Goal: Task Accomplishment & Management: Use online tool/utility

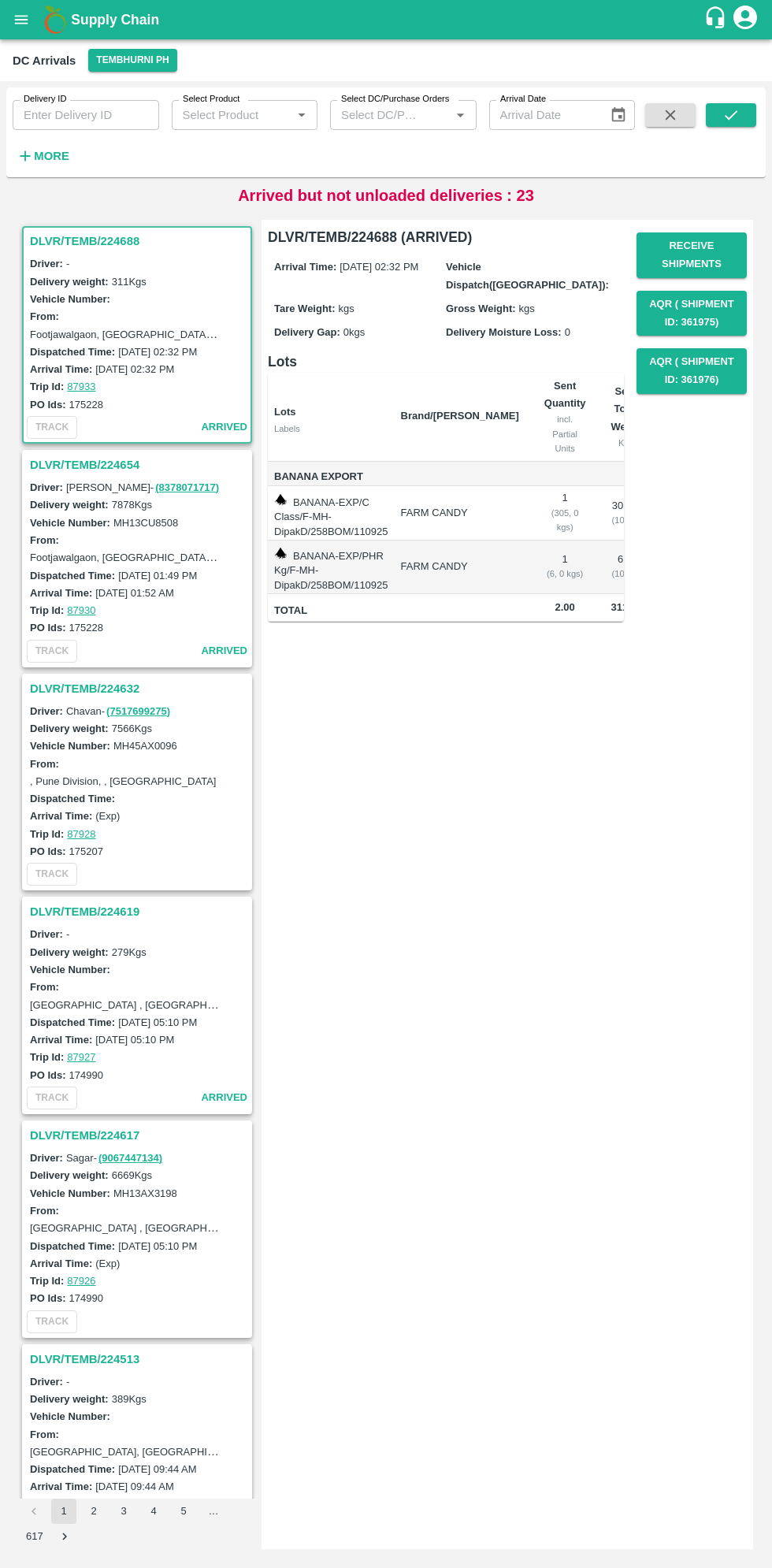
click at [73, 464] on h3 "DLVR/TEMB/224654" at bounding box center [139, 465] width 219 height 20
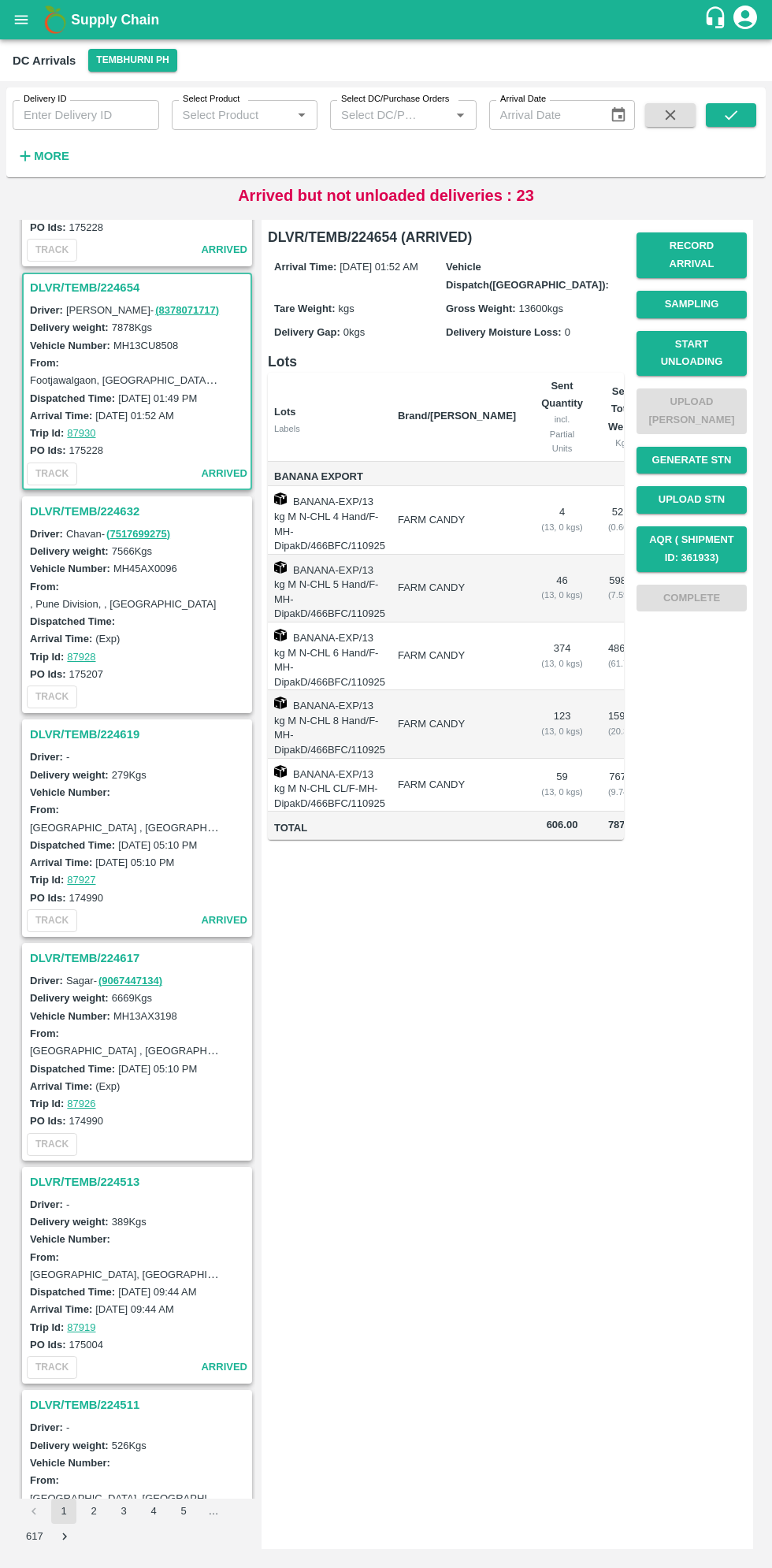
scroll to position [228, 0]
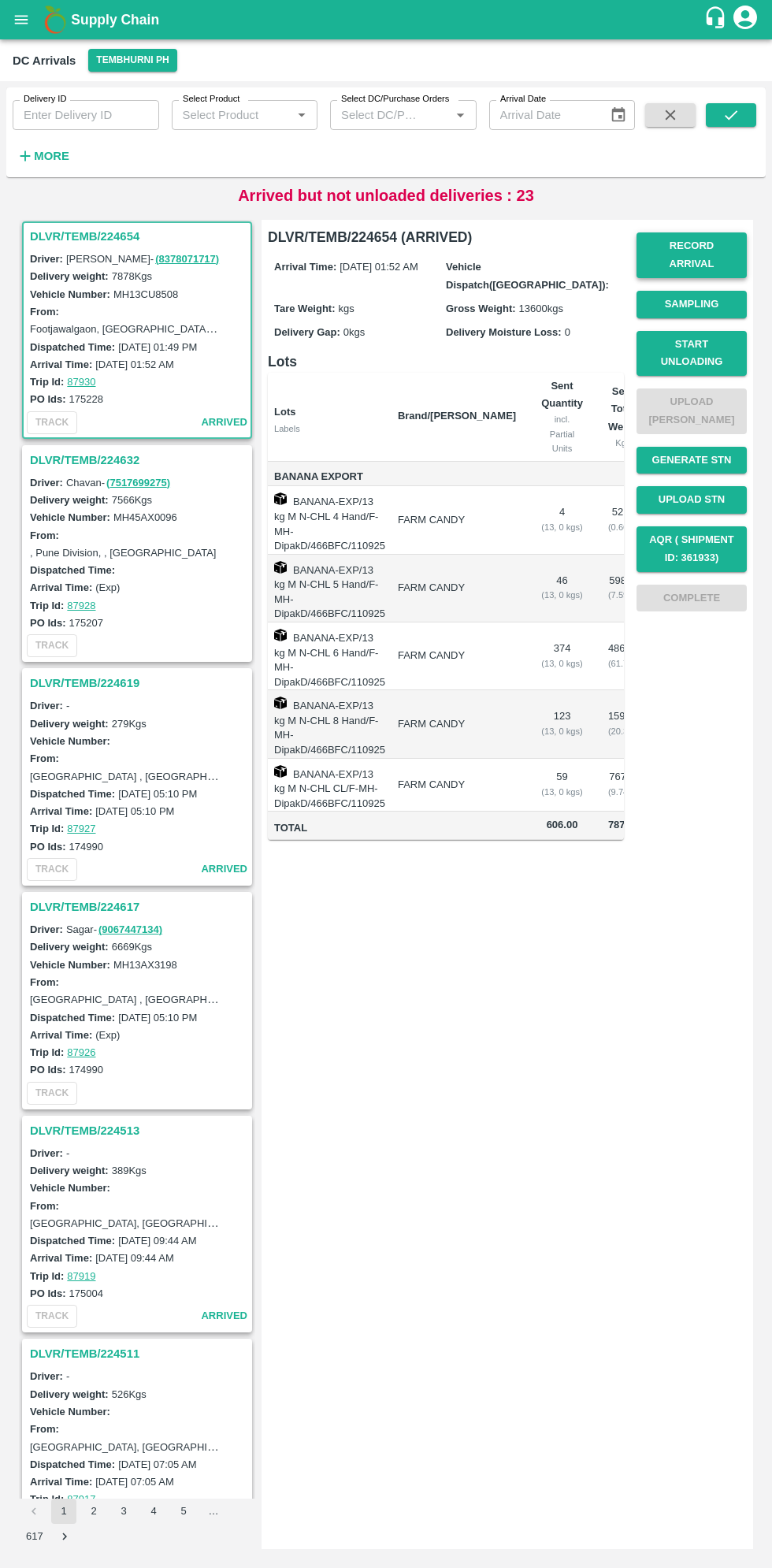
click at [699, 250] on button "Record Arrival" at bounding box center [690, 255] width 110 height 45
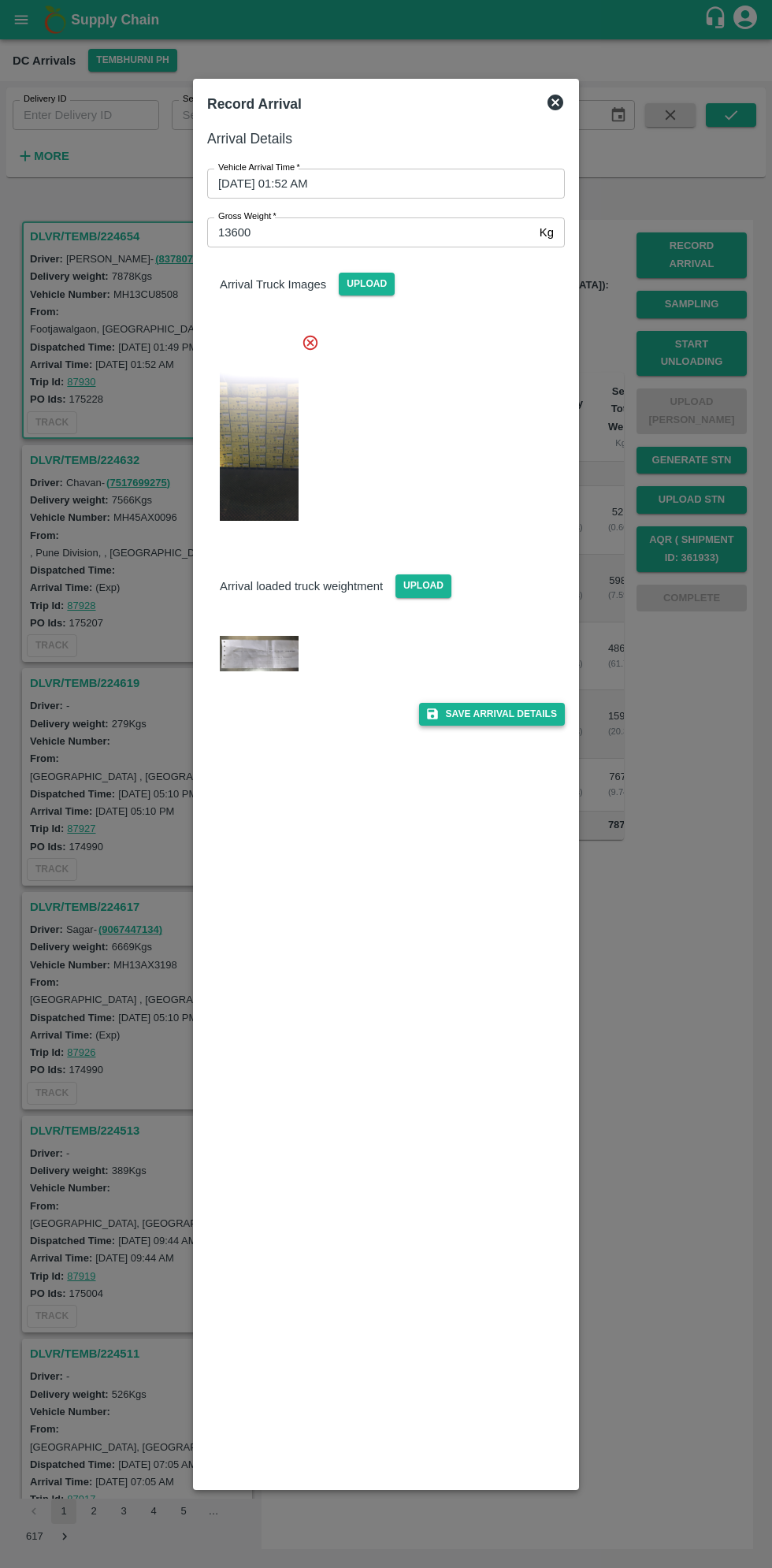
click at [500, 719] on button "Save Arrival Details" at bounding box center [491, 714] width 146 height 23
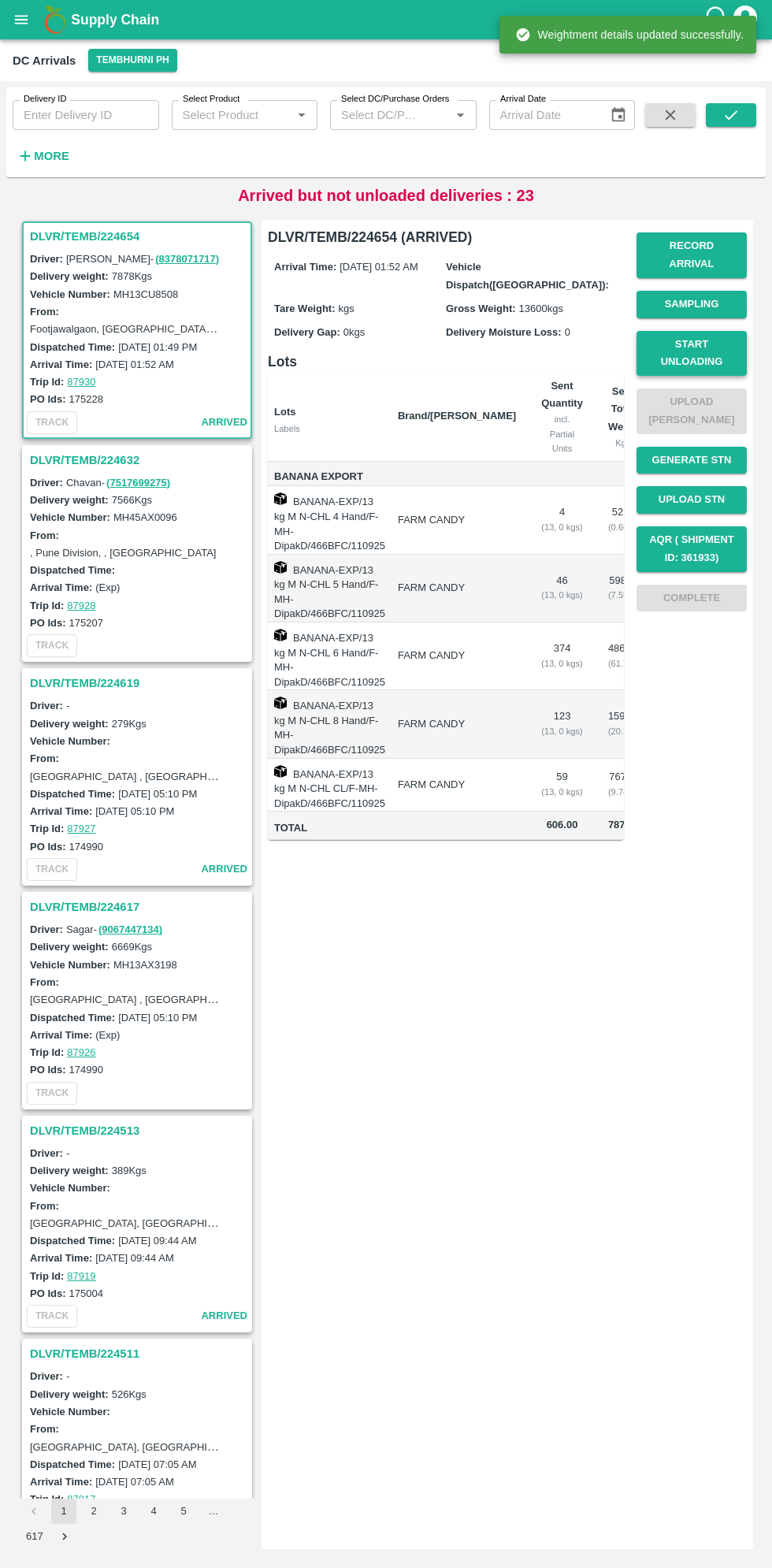
click at [704, 345] on button "Start Unloading" at bounding box center [690, 353] width 110 height 45
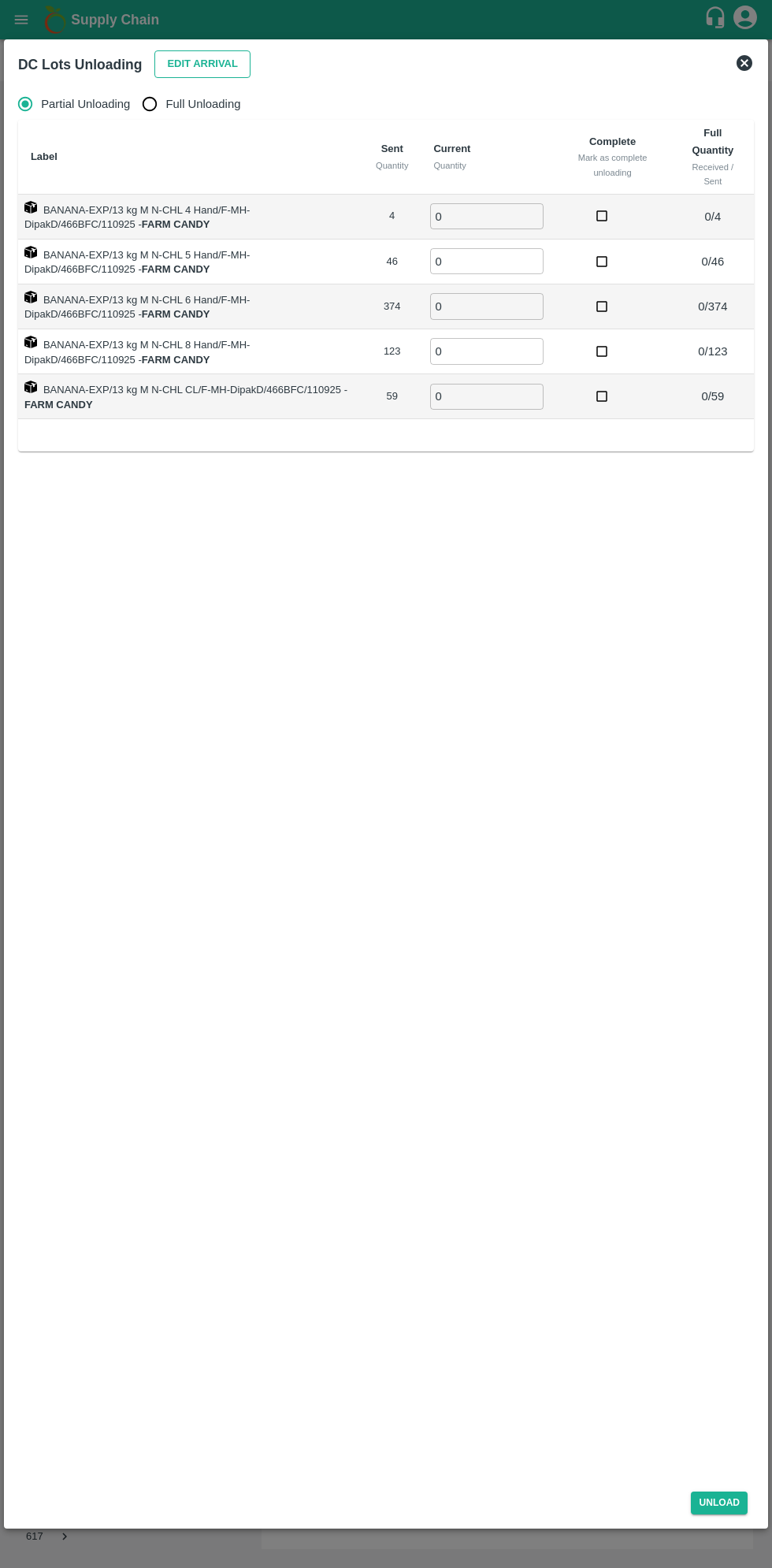
click at [190, 66] on button "Edit Arrival" at bounding box center [203, 64] width 96 height 28
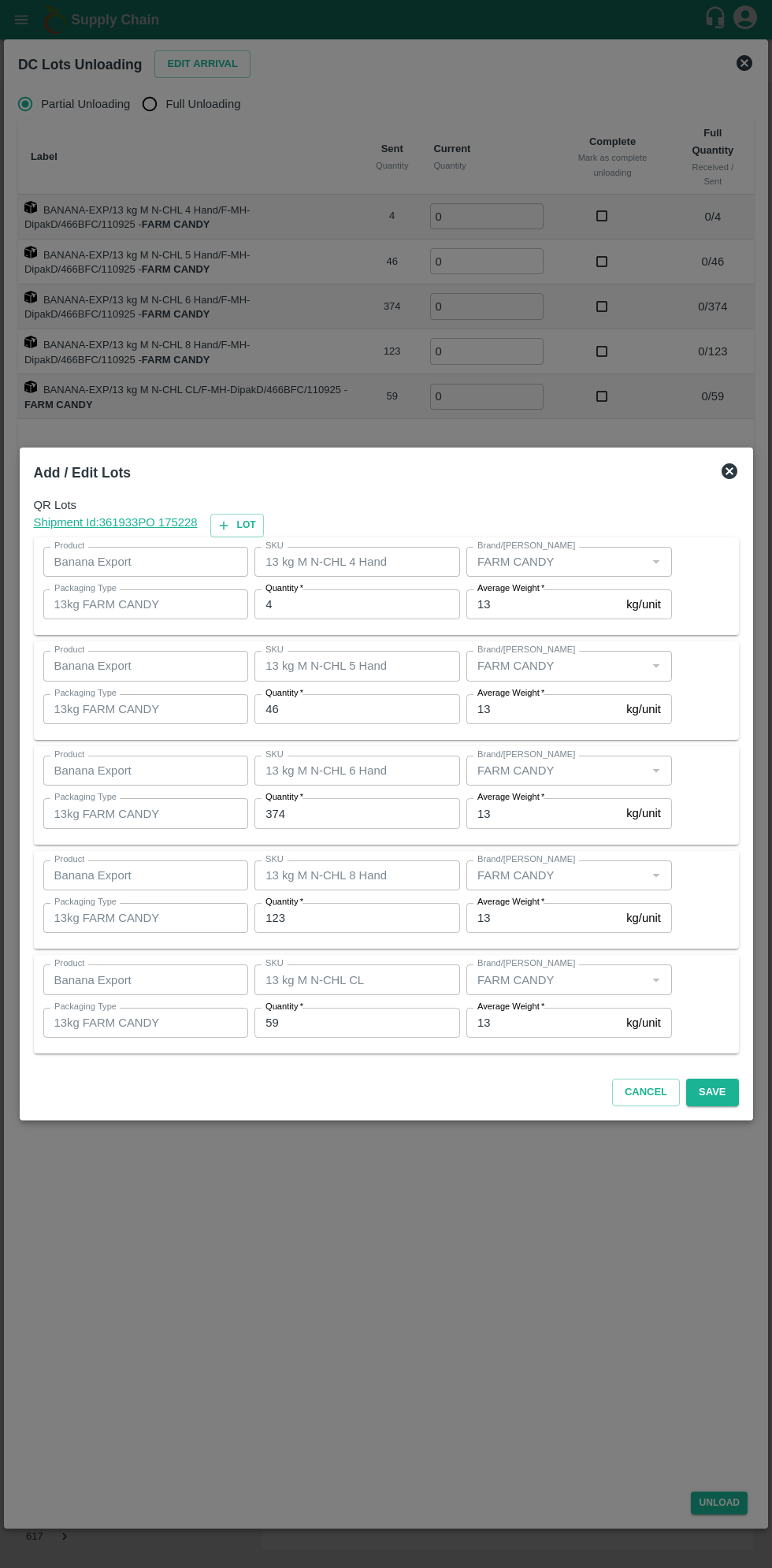
click at [348, 609] on input "4" at bounding box center [357, 604] width 206 height 30
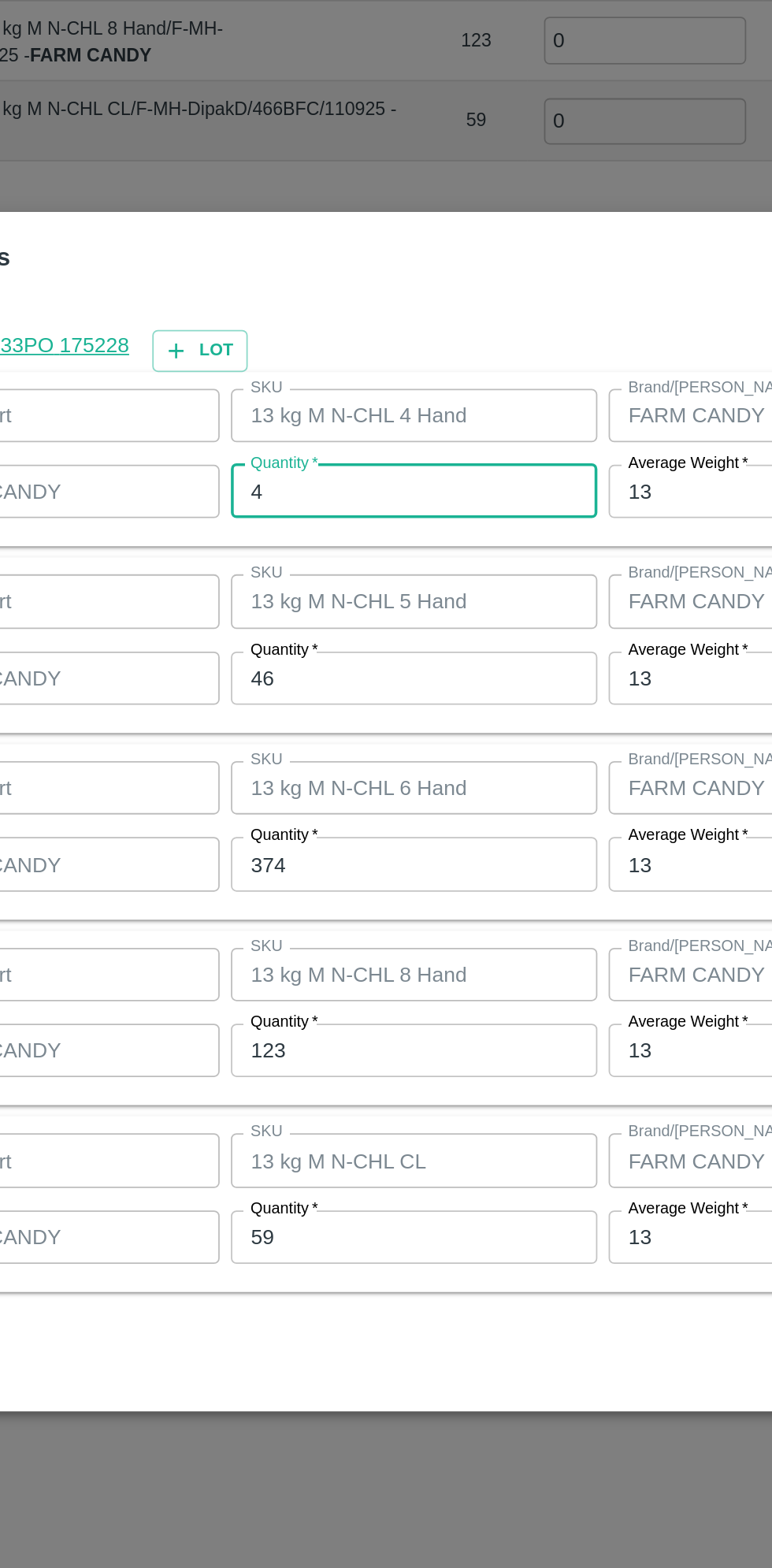
click at [356, 809] on input "374" at bounding box center [357, 813] width 206 height 30
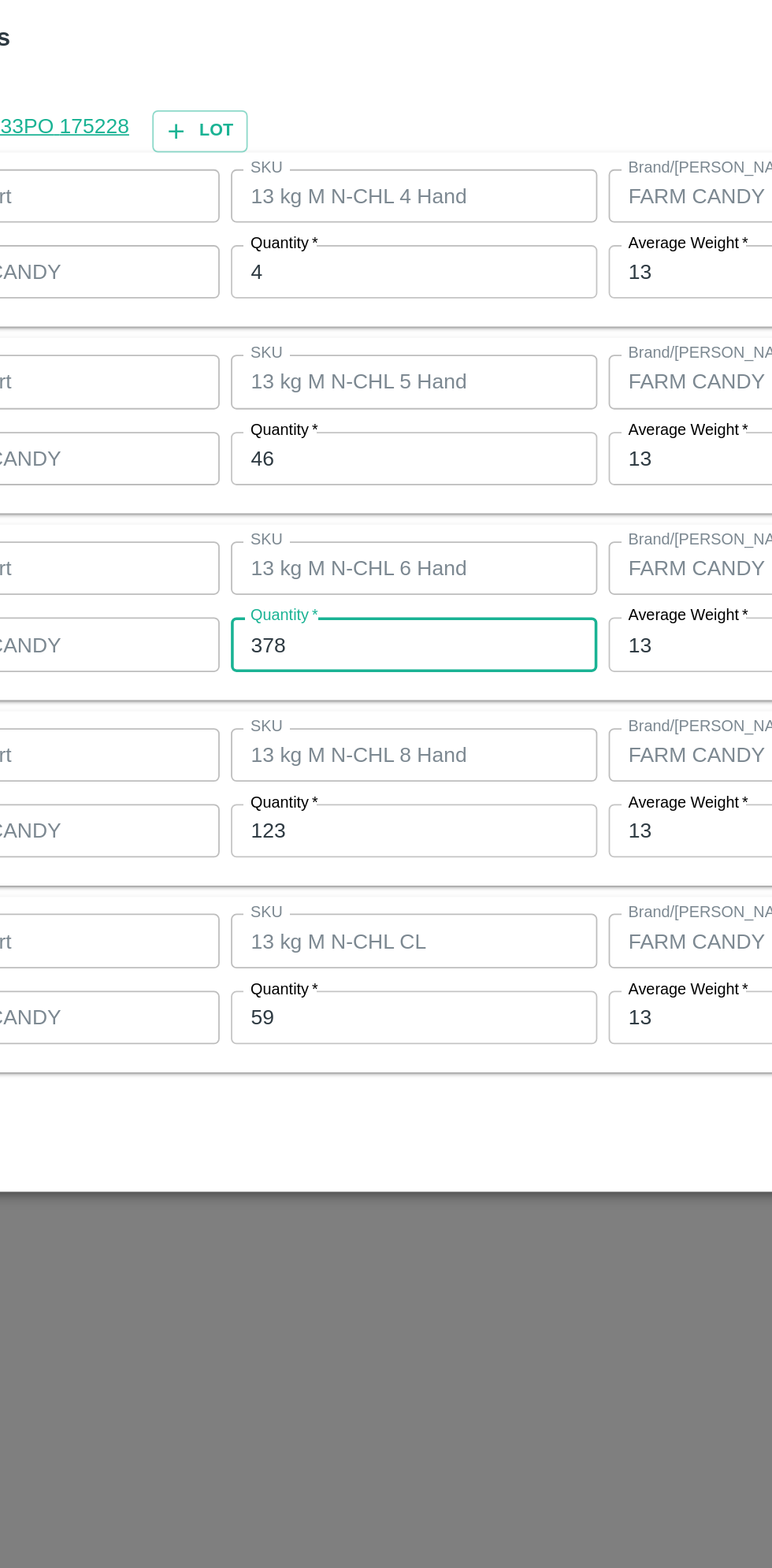
type input "378"
click at [328, 924] on input "123" at bounding box center [357, 918] width 206 height 30
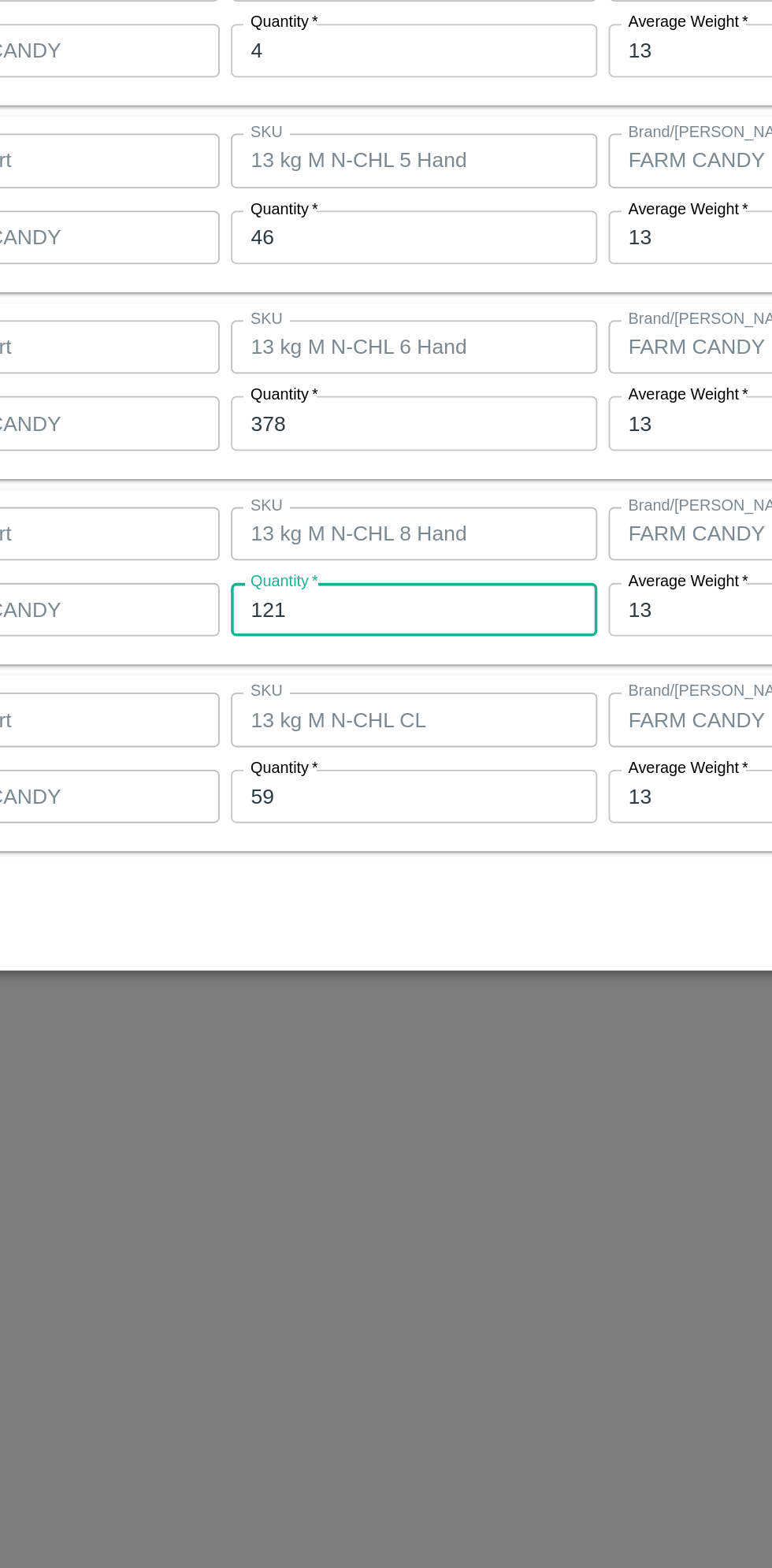
type input "121"
click at [348, 1024] on input "59" at bounding box center [357, 1023] width 206 height 30
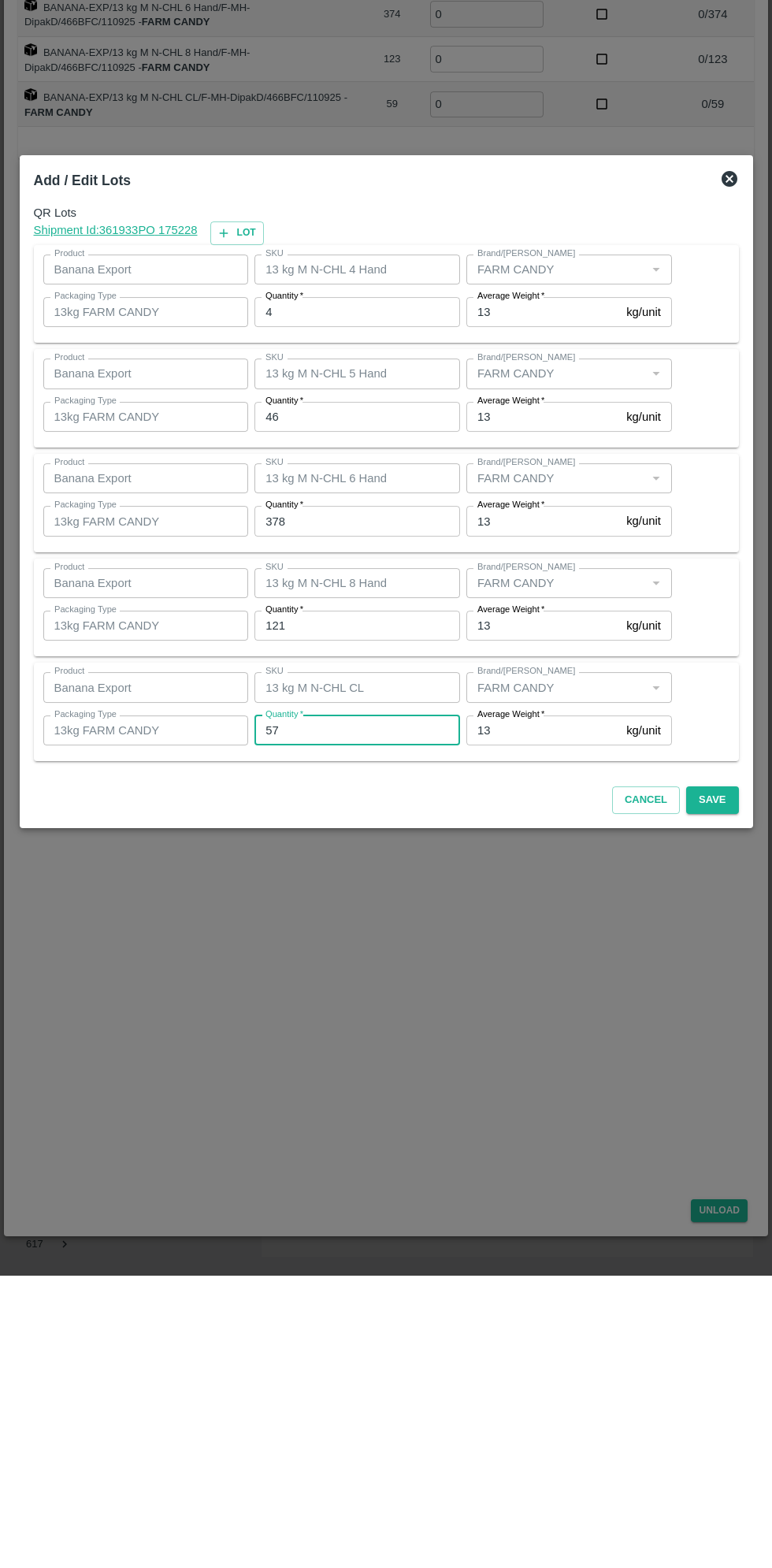
type input "57"
click at [740, 1035] on div "QR Lots Shipment Id: 361933 PO 175228 Lot Product Banana Export Product SKU 13 …" at bounding box center [386, 777] width 717 height 576
click at [729, 811] on div "Product Banana Export Product SKU 13 kg M N-CHL 6 Hand SKU Brand/Marka Brand/Ma…" at bounding box center [386, 796] width 704 height 98
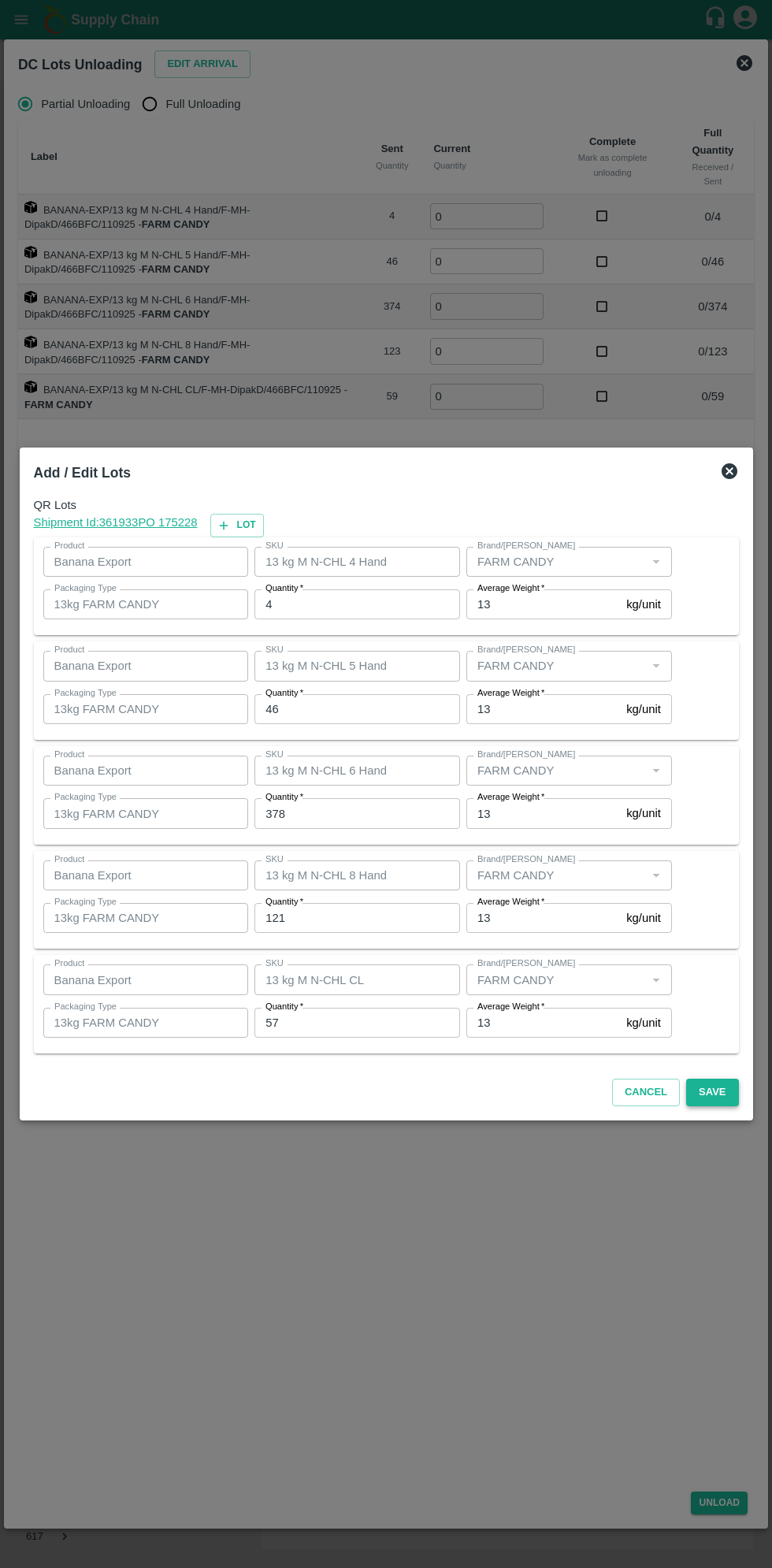
click at [730, 1095] on button "Save" at bounding box center [712, 1092] width 52 height 28
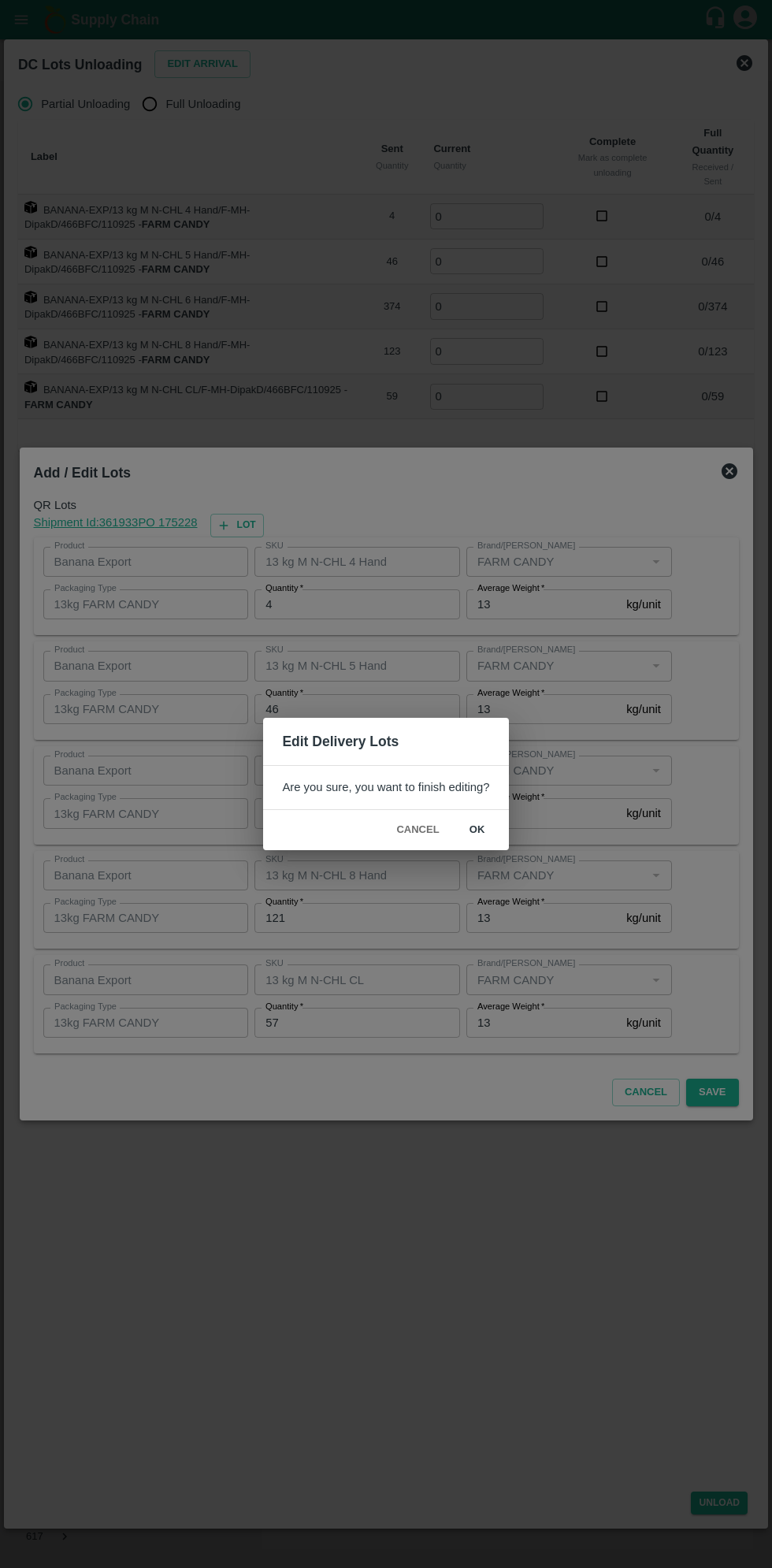
click at [474, 835] on button "ok" at bounding box center [477, 830] width 50 height 28
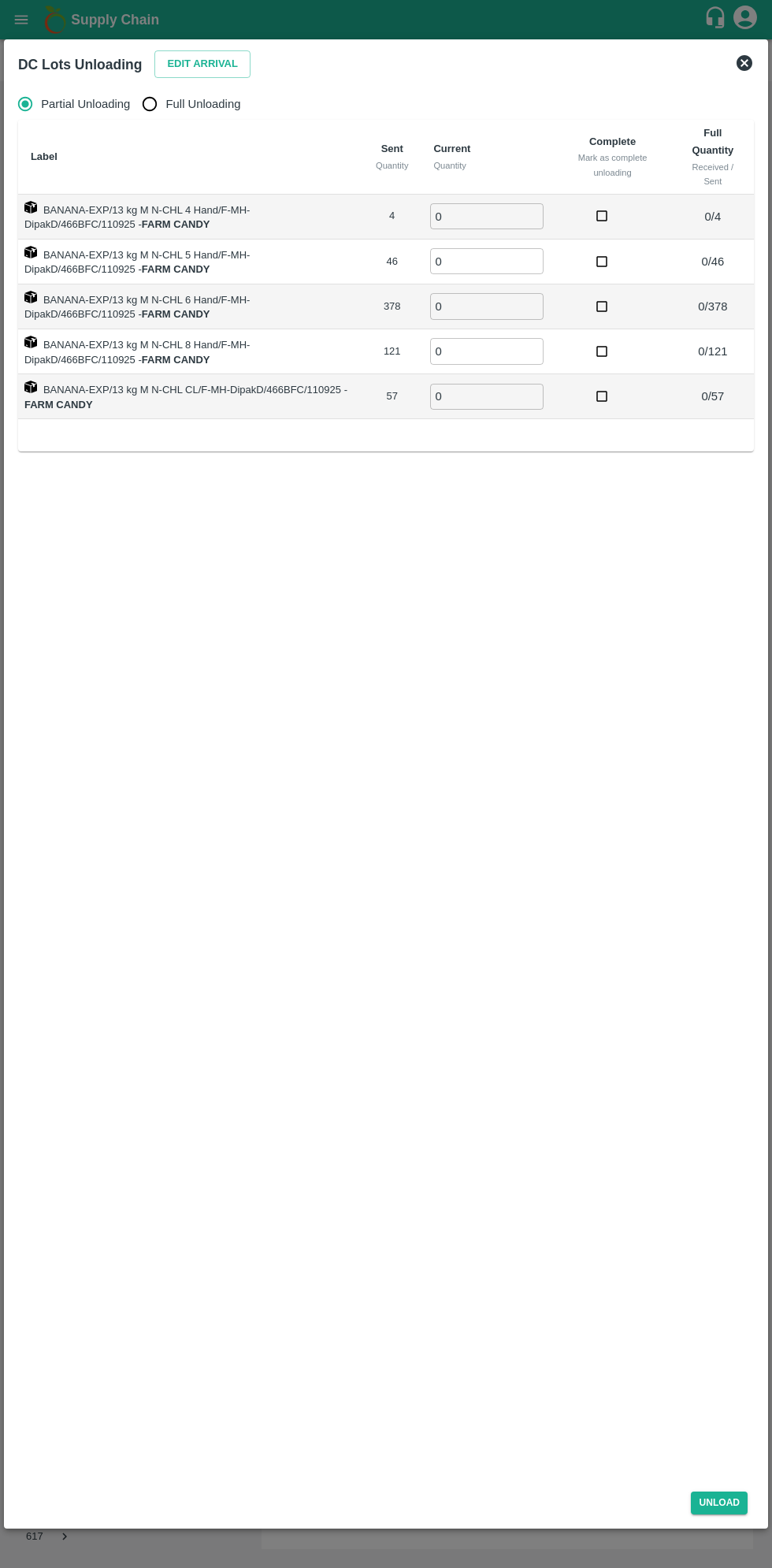
click at [187, 99] on span "Full Unloading" at bounding box center [203, 104] width 75 height 18
click at [165, 99] on input "Full Unloading" at bounding box center [149, 104] width 32 height 32
radio input "true"
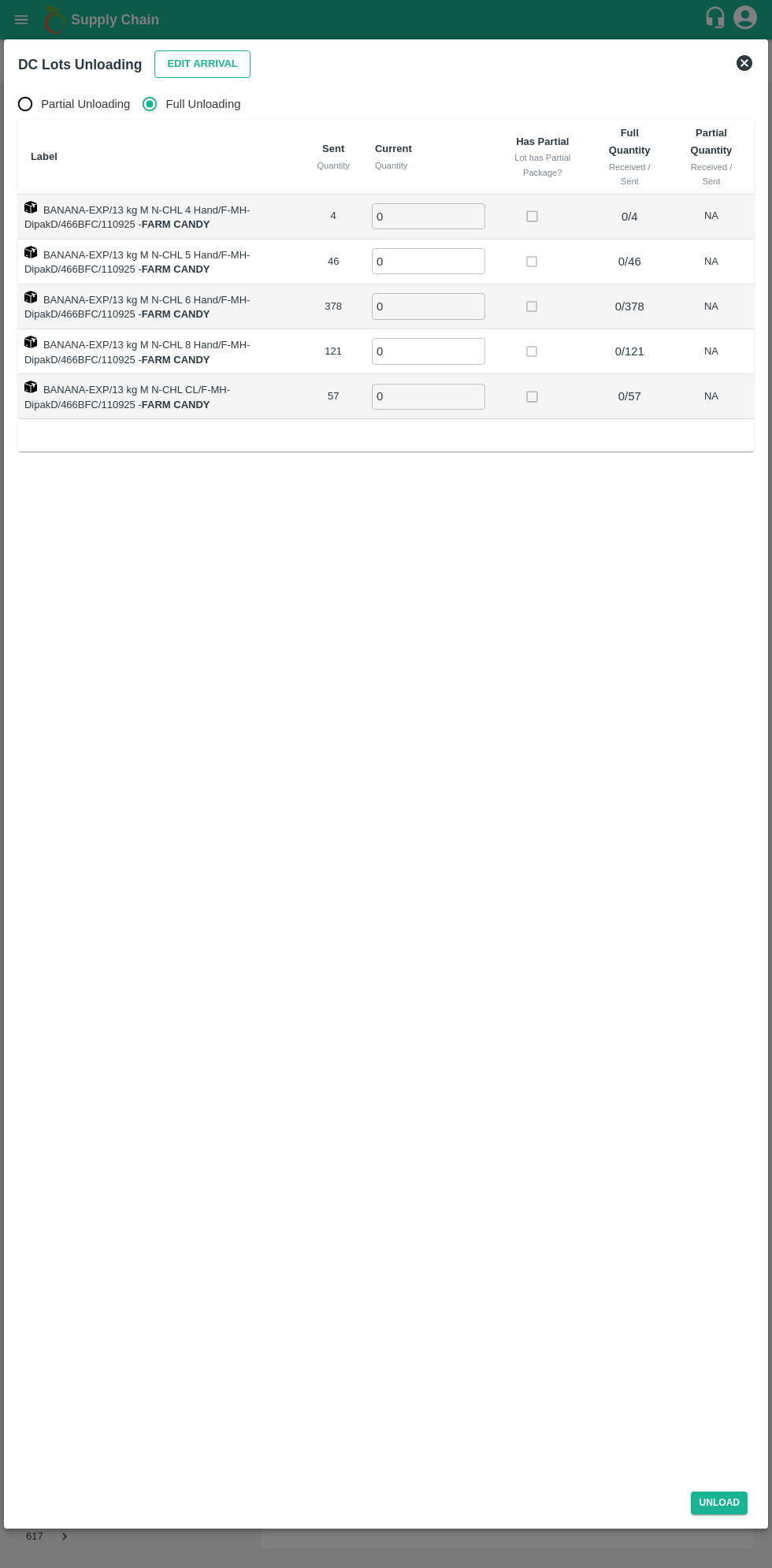
click at [191, 53] on button "Edit Arrival" at bounding box center [203, 64] width 96 height 28
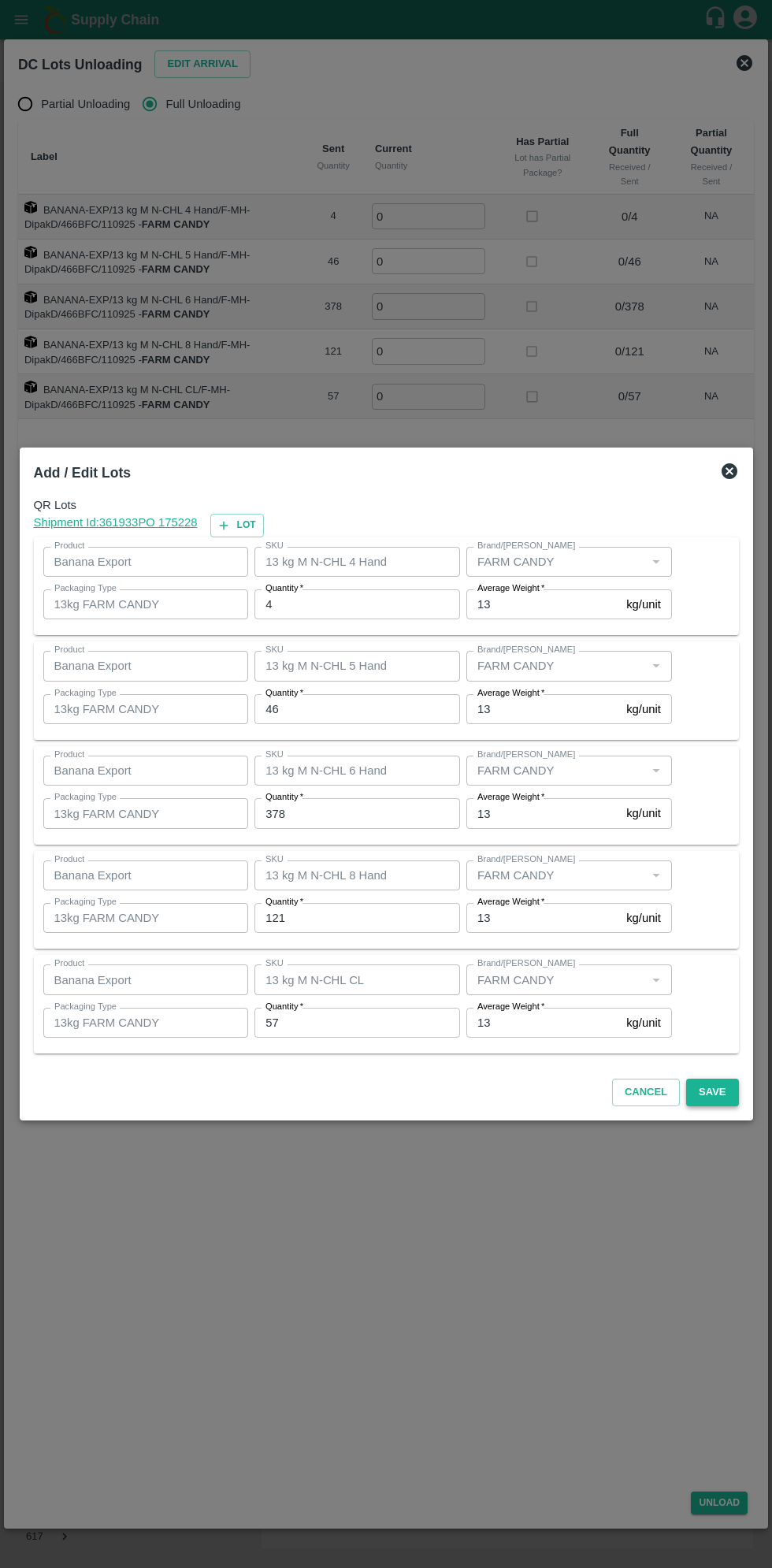
click at [702, 1091] on button "Save" at bounding box center [712, 1092] width 52 height 28
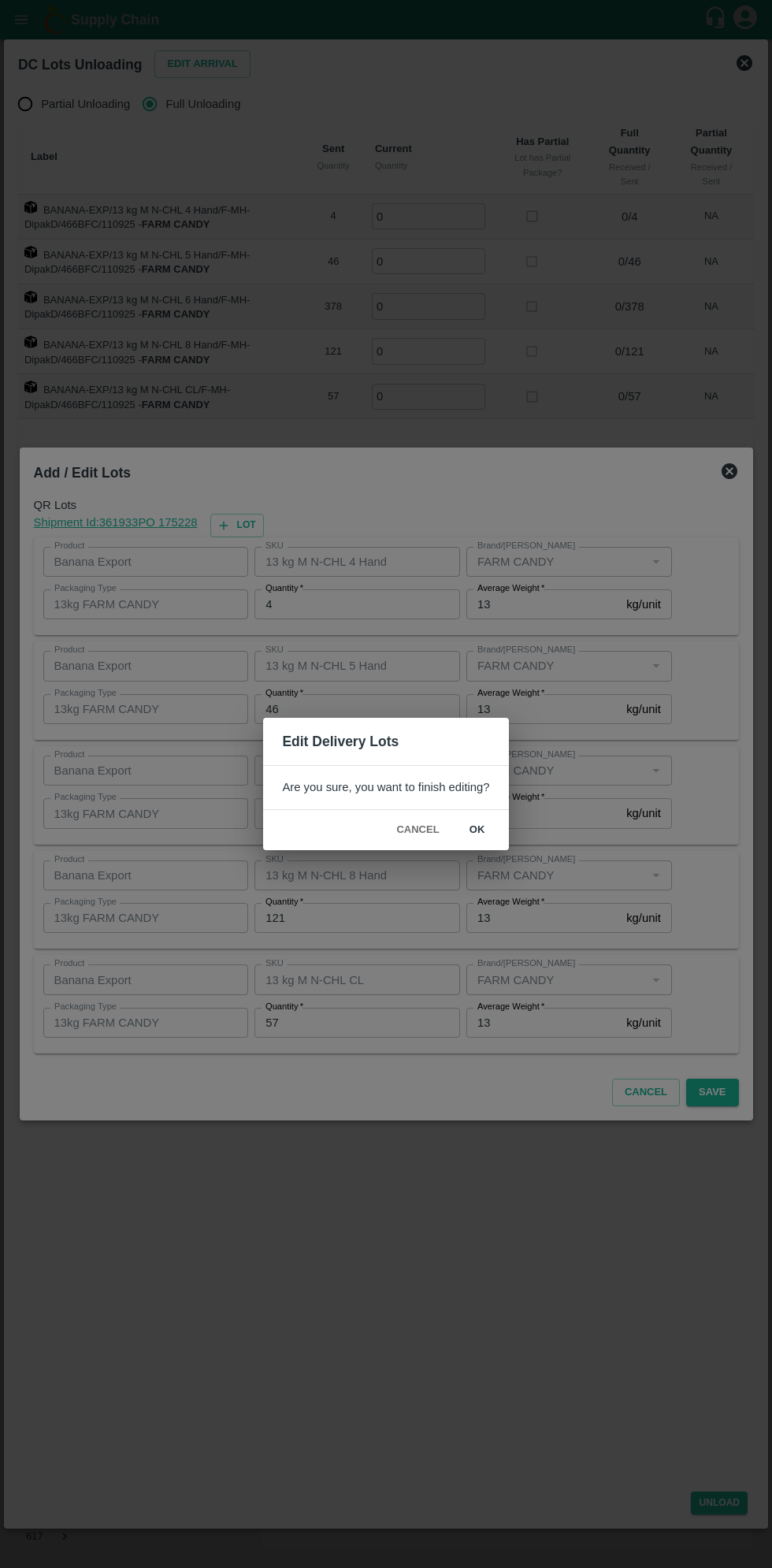
click at [476, 830] on button "ok" at bounding box center [477, 830] width 50 height 28
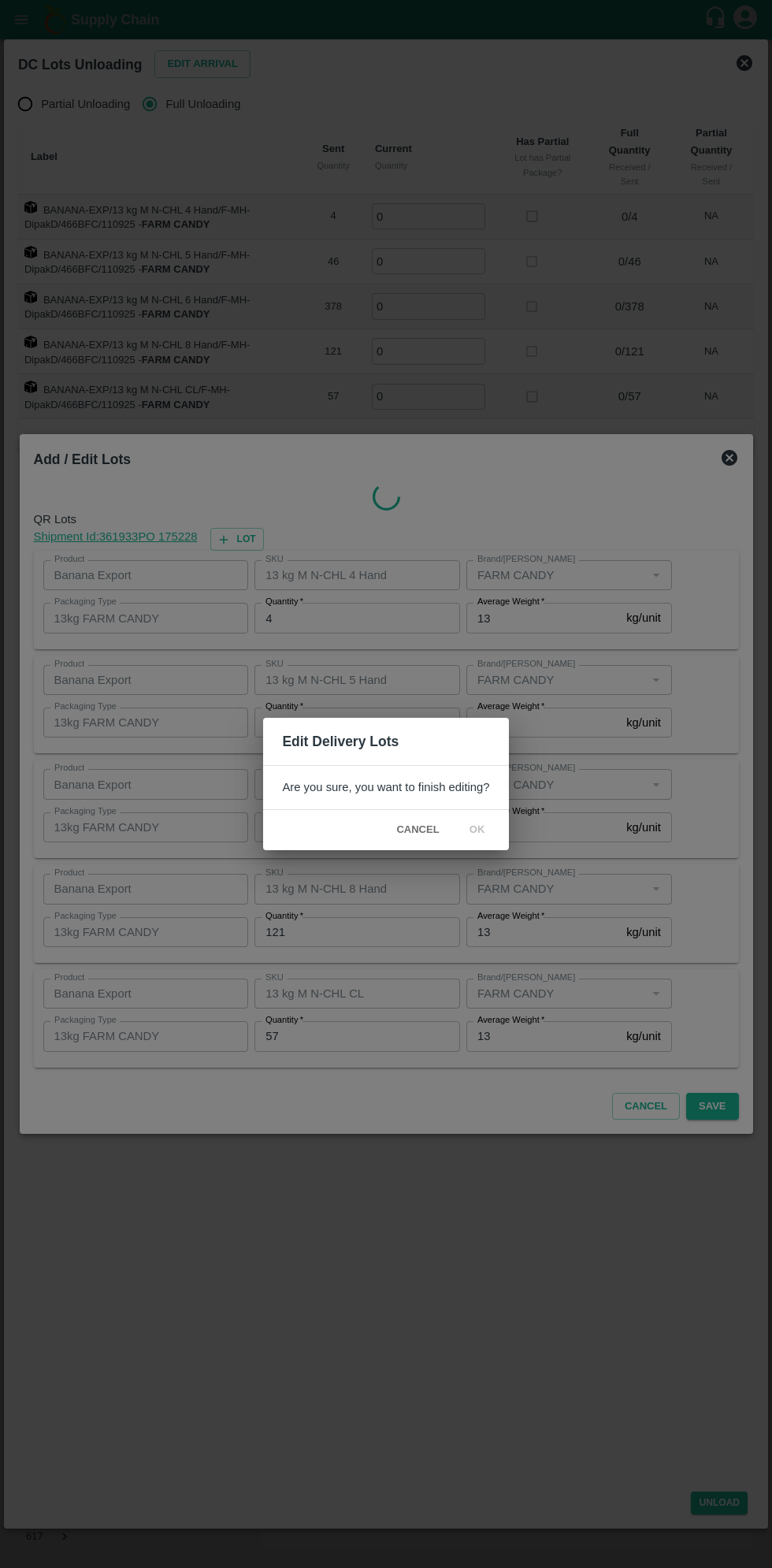
click at [740, 468] on div "Edit Delivery Lots Are you sure, you want to finish editing? Cancel ok" at bounding box center [386, 784] width 772 height 1568
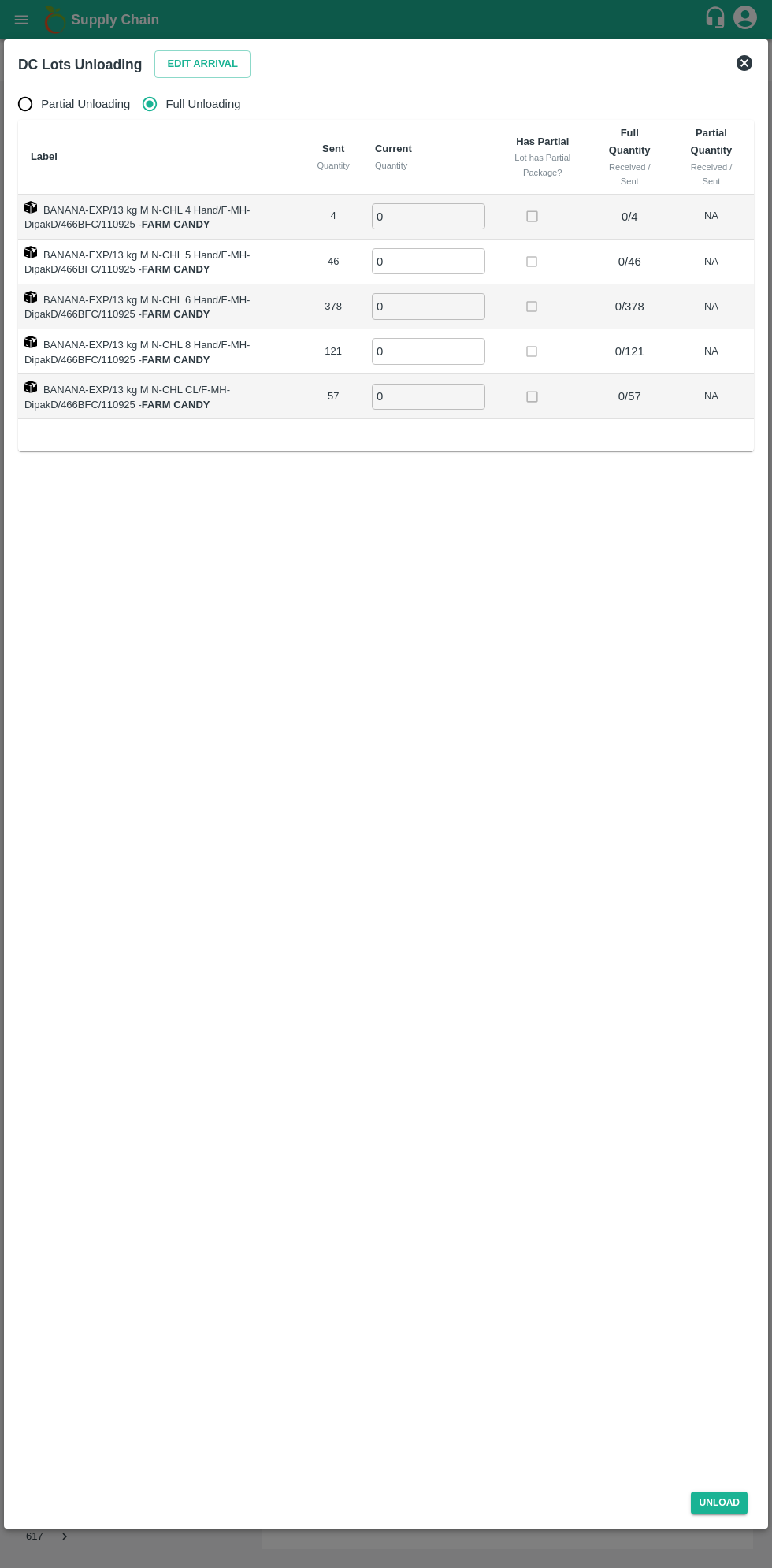
click at [432, 216] on input "0" at bounding box center [428, 216] width 113 height 26
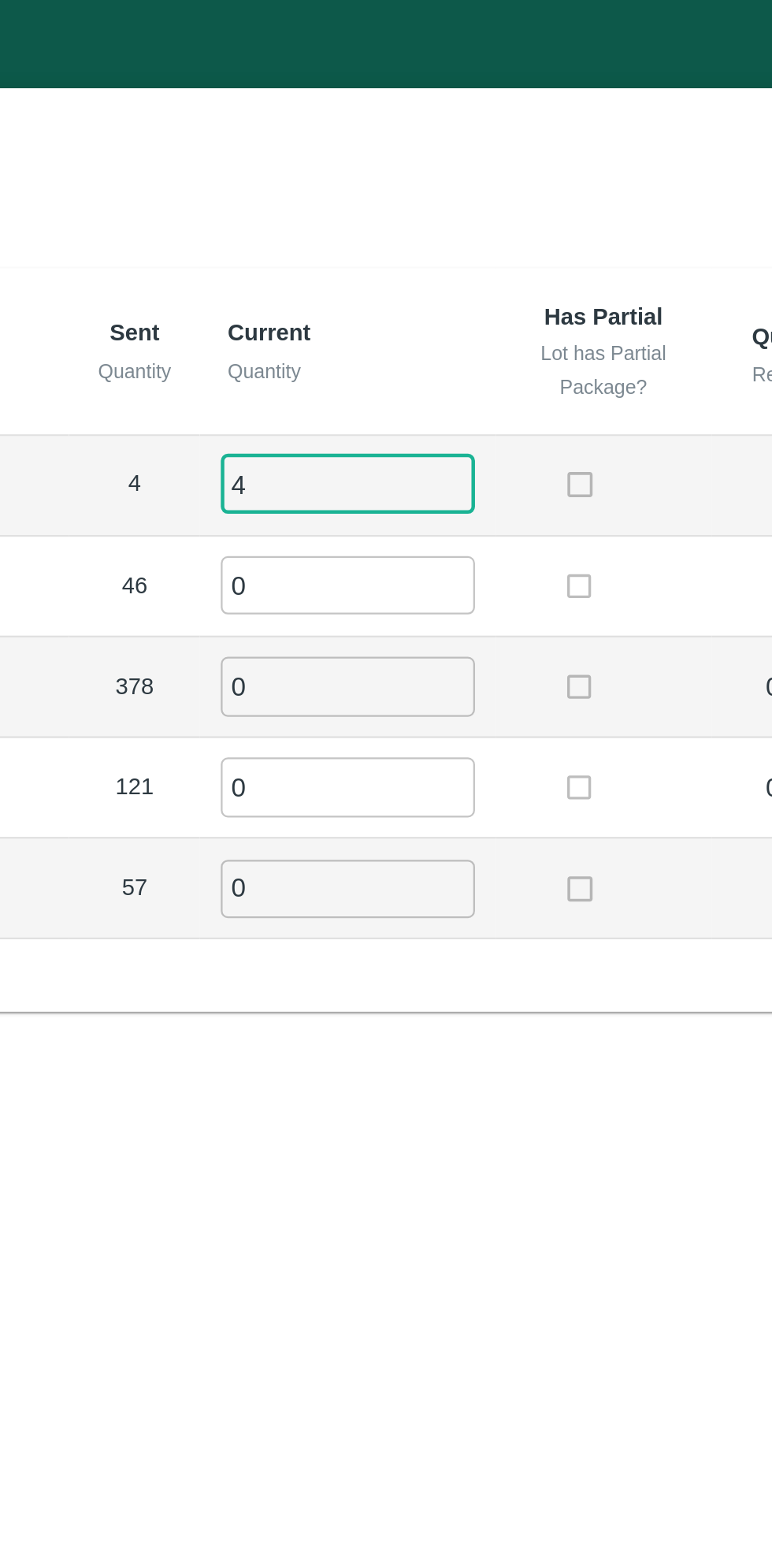
type input "4"
click at [435, 257] on input "0" at bounding box center [428, 261] width 113 height 26
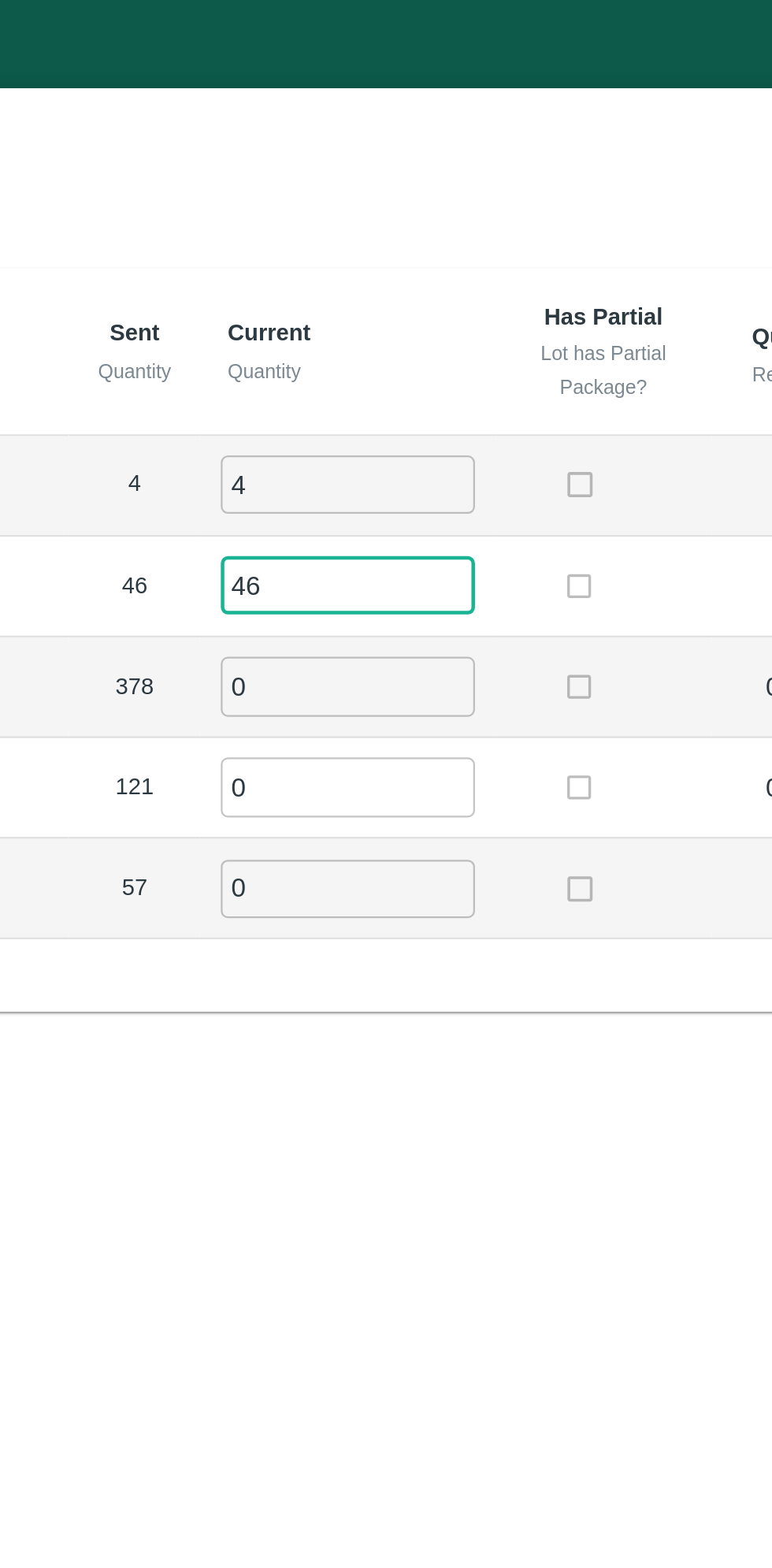
type input "46"
click at [430, 307] on input "0" at bounding box center [428, 306] width 113 height 26
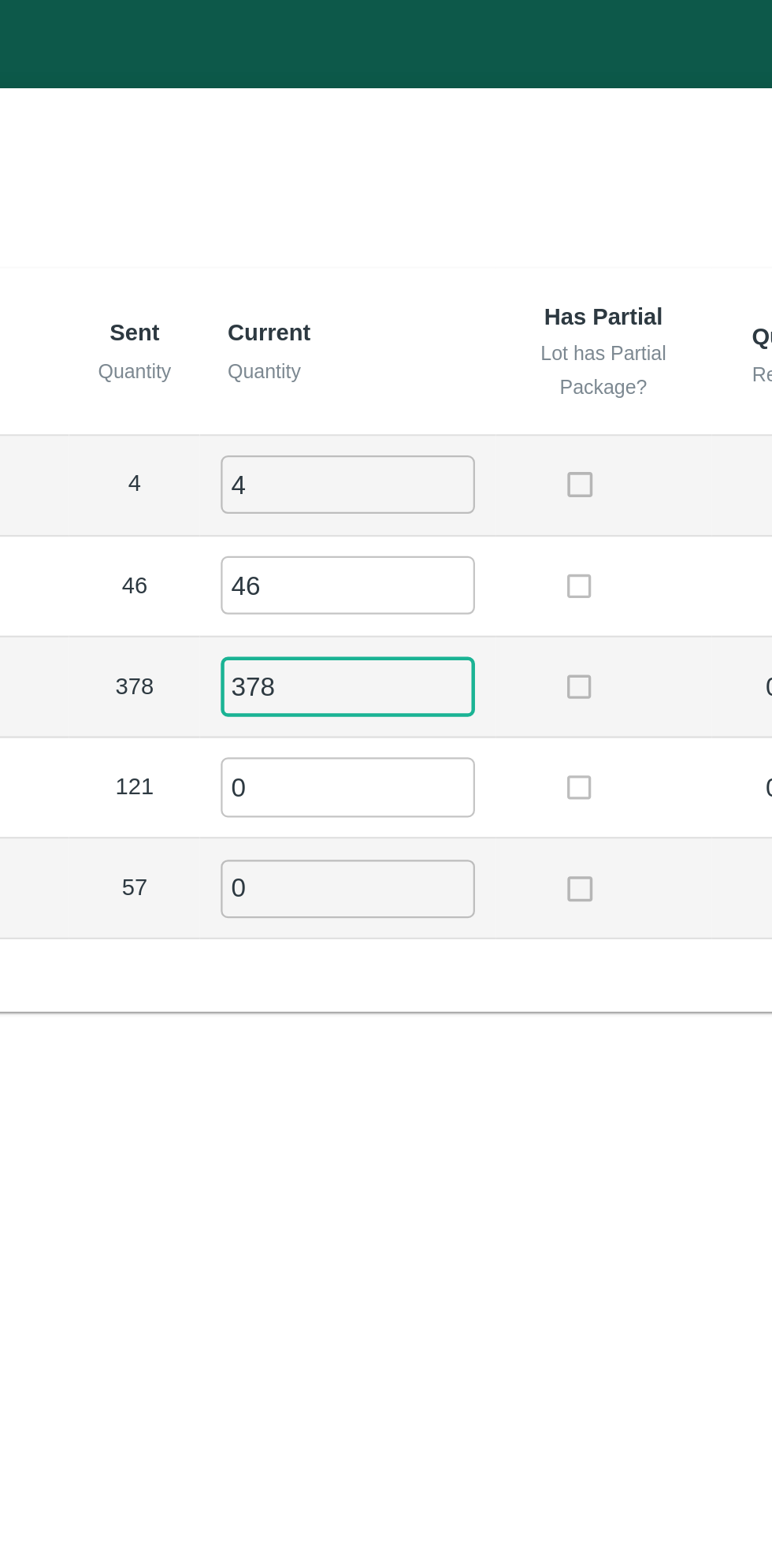
type input "378"
click at [424, 353] on input "0" at bounding box center [428, 351] width 113 height 26
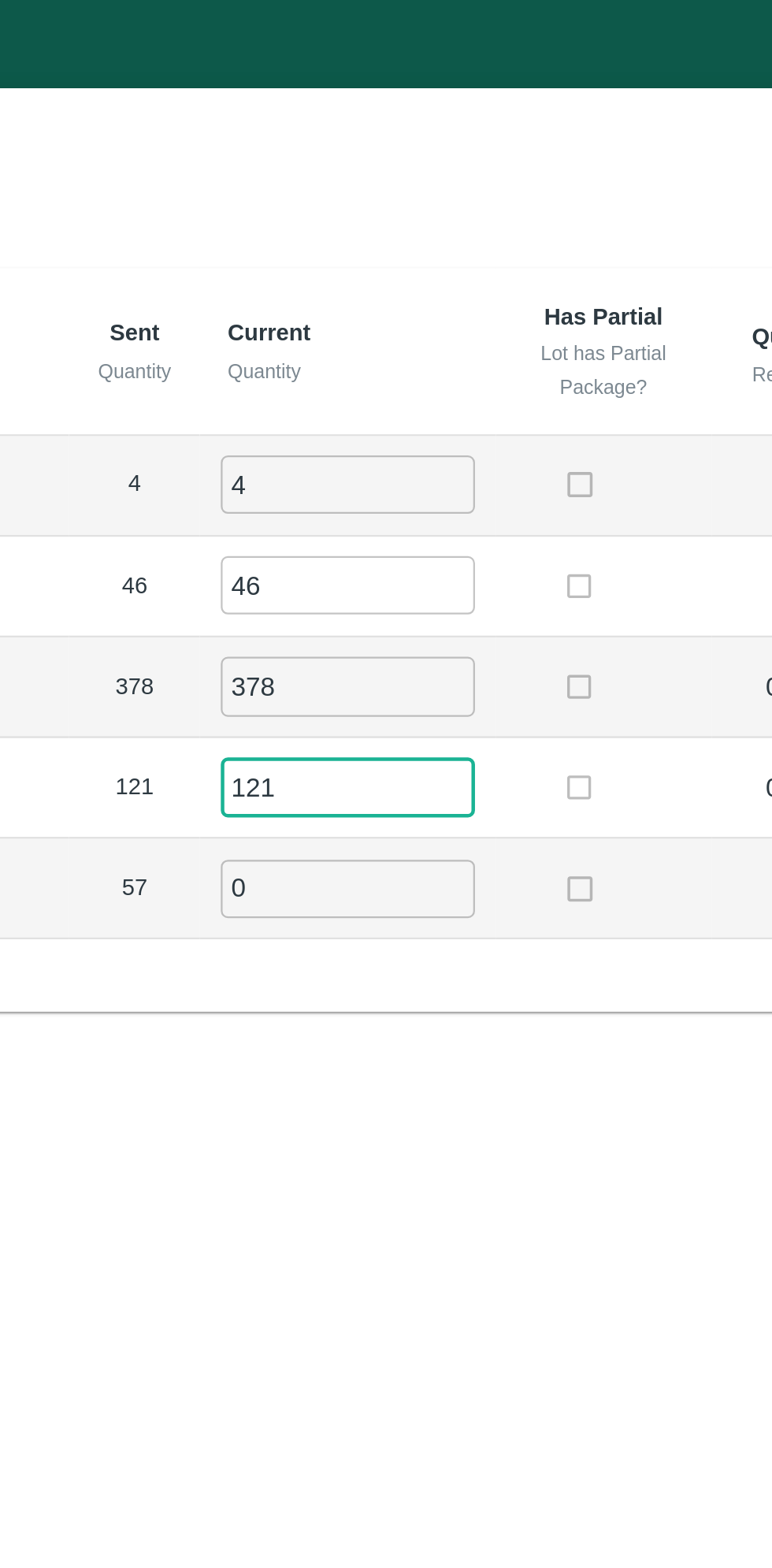
type input "121"
click at [413, 390] on input "0" at bounding box center [428, 397] width 113 height 26
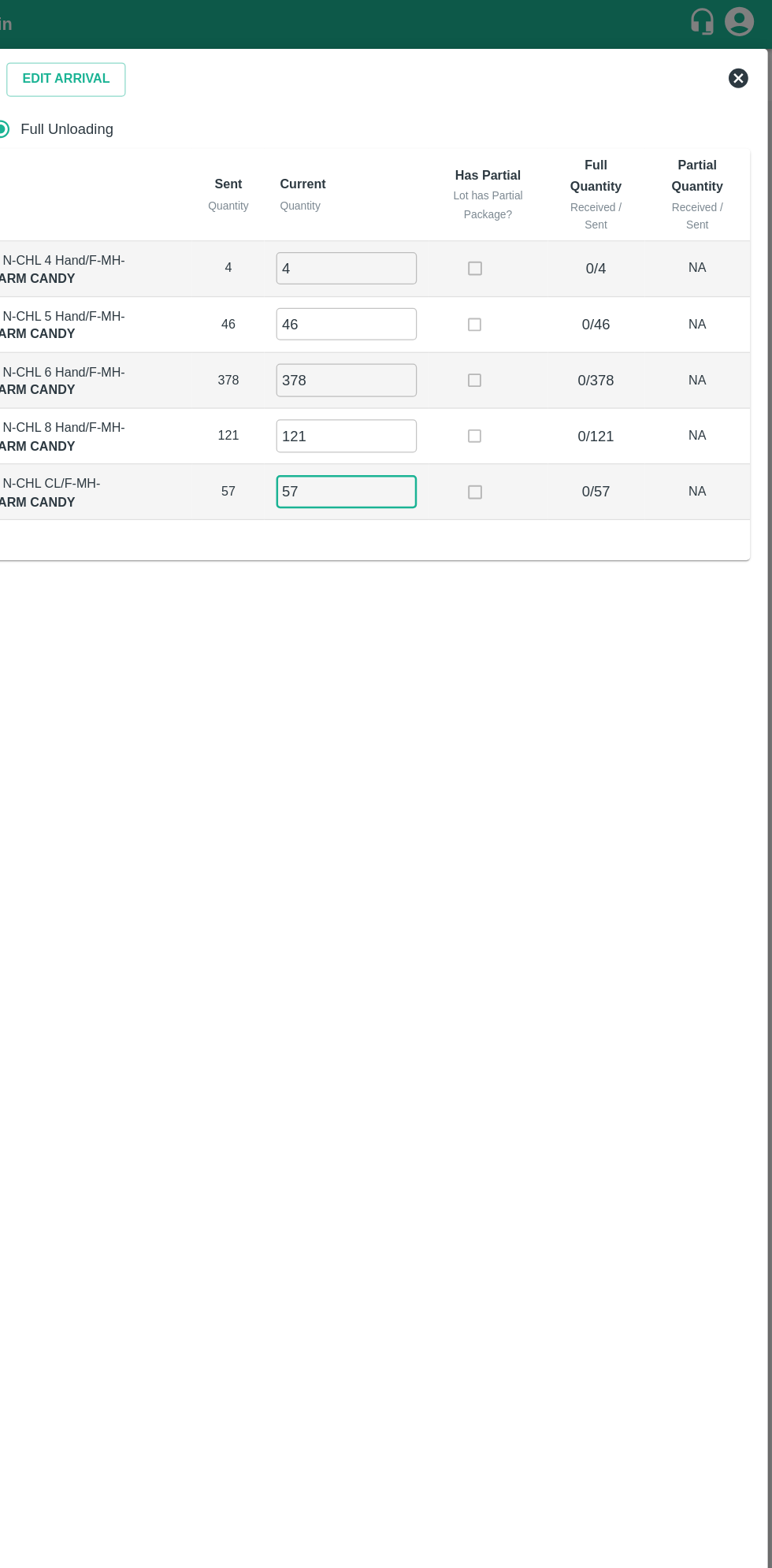
scroll to position [0, 0]
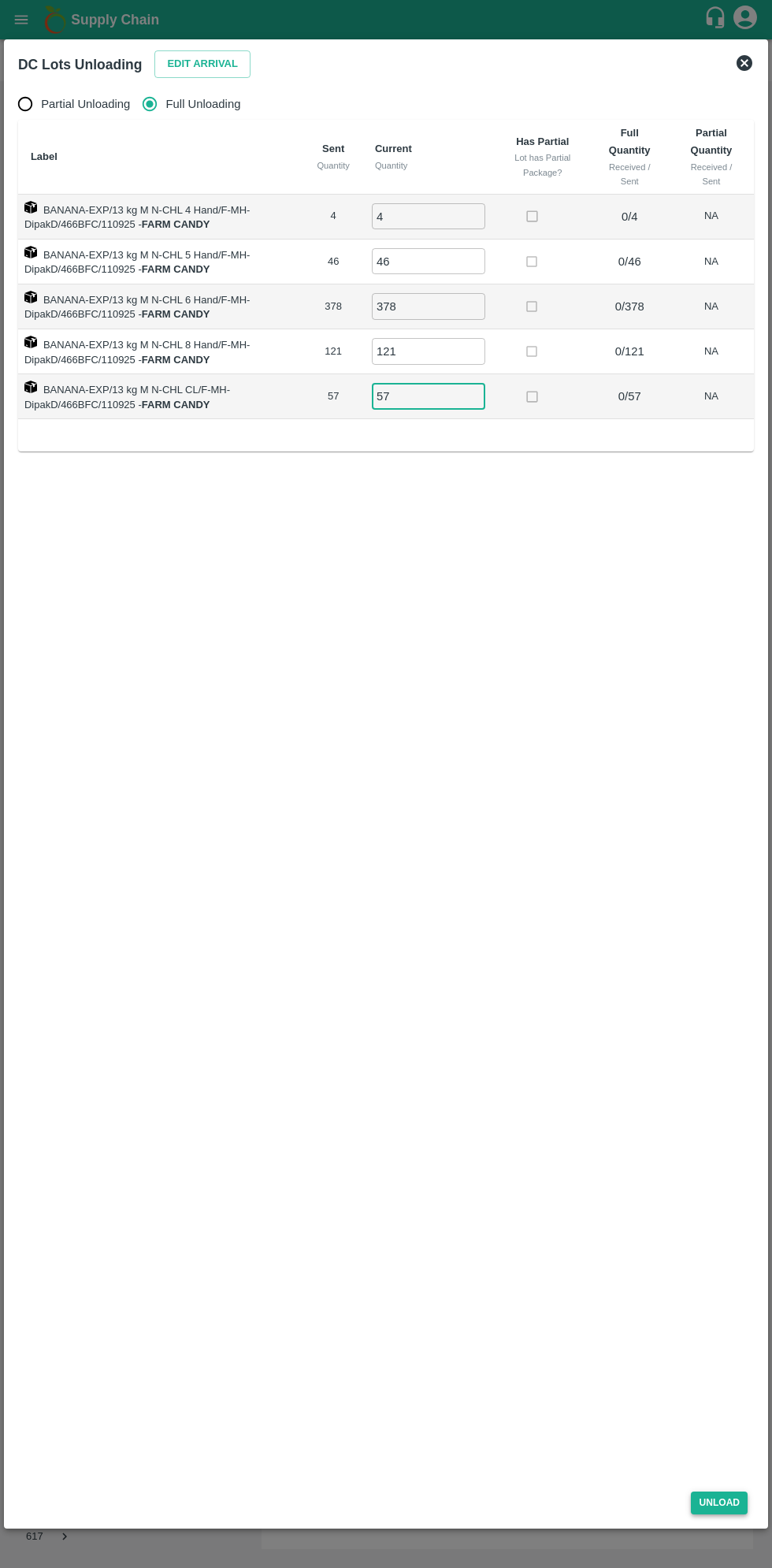
type input "57"
click at [714, 1458] on button "Unload" at bounding box center [718, 1502] width 57 height 23
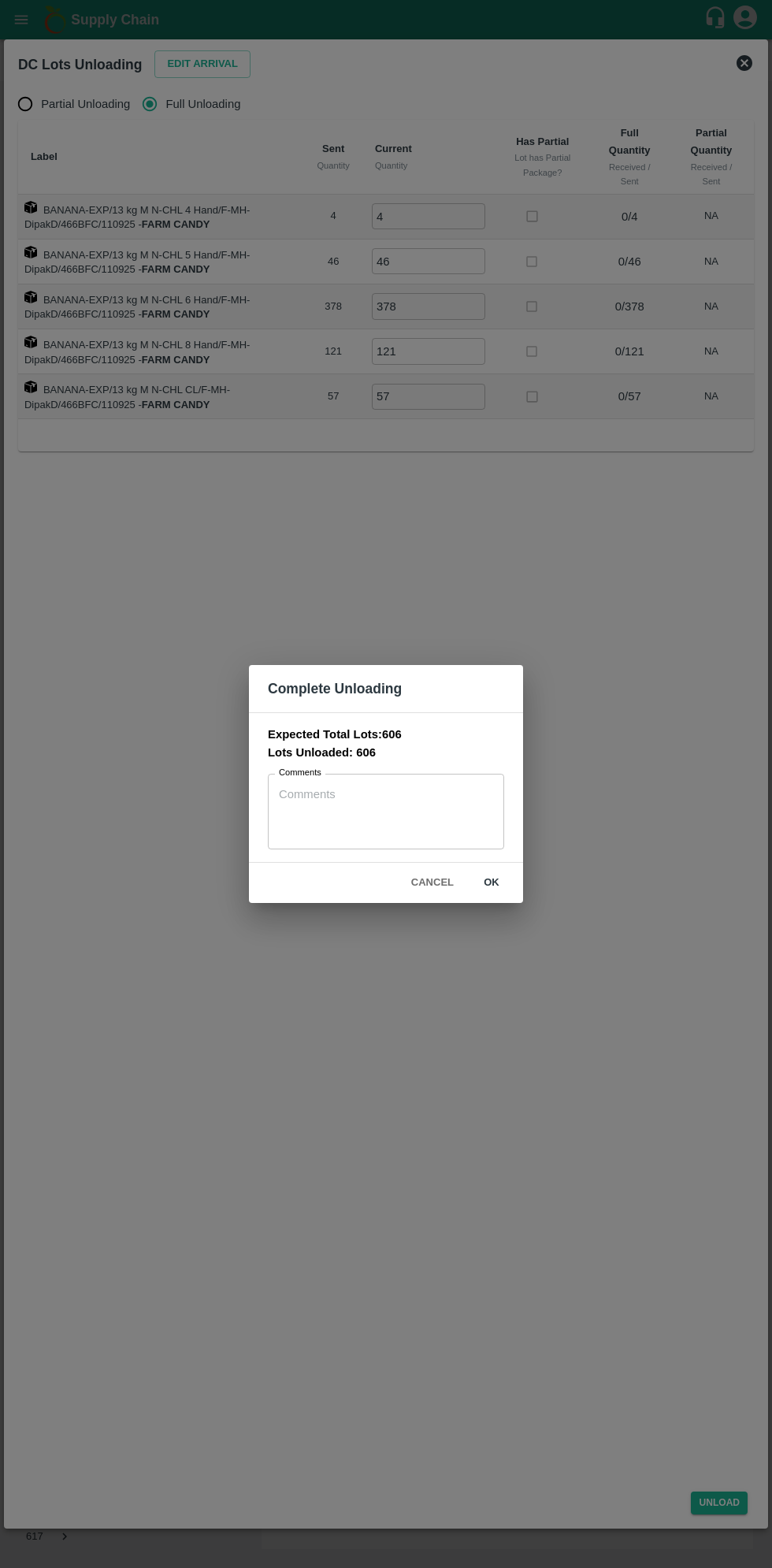
click at [509, 886] on button "ok" at bounding box center [491, 883] width 50 height 28
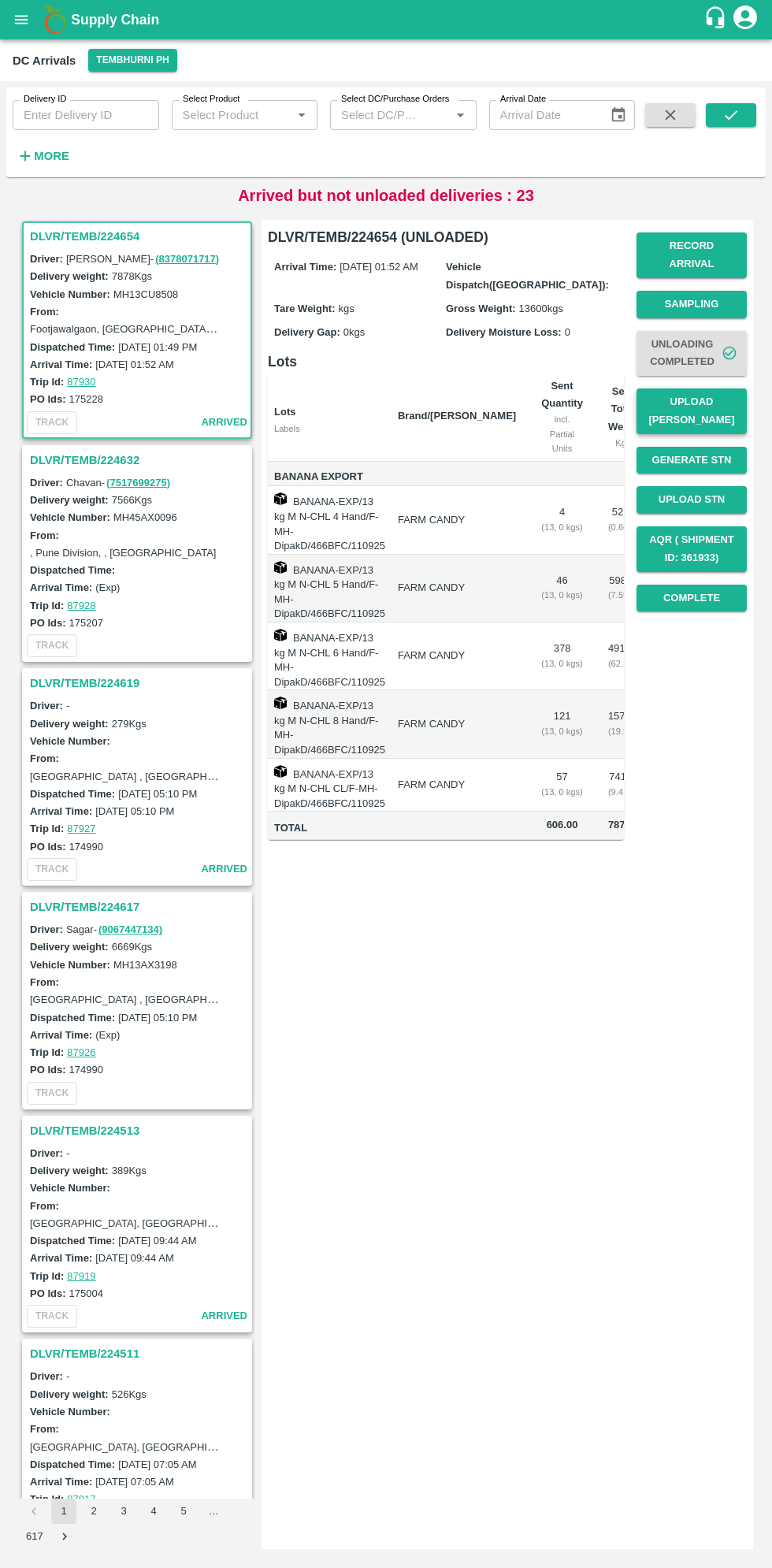
click at [713, 389] on button "Upload [PERSON_NAME]" at bounding box center [690, 411] width 110 height 45
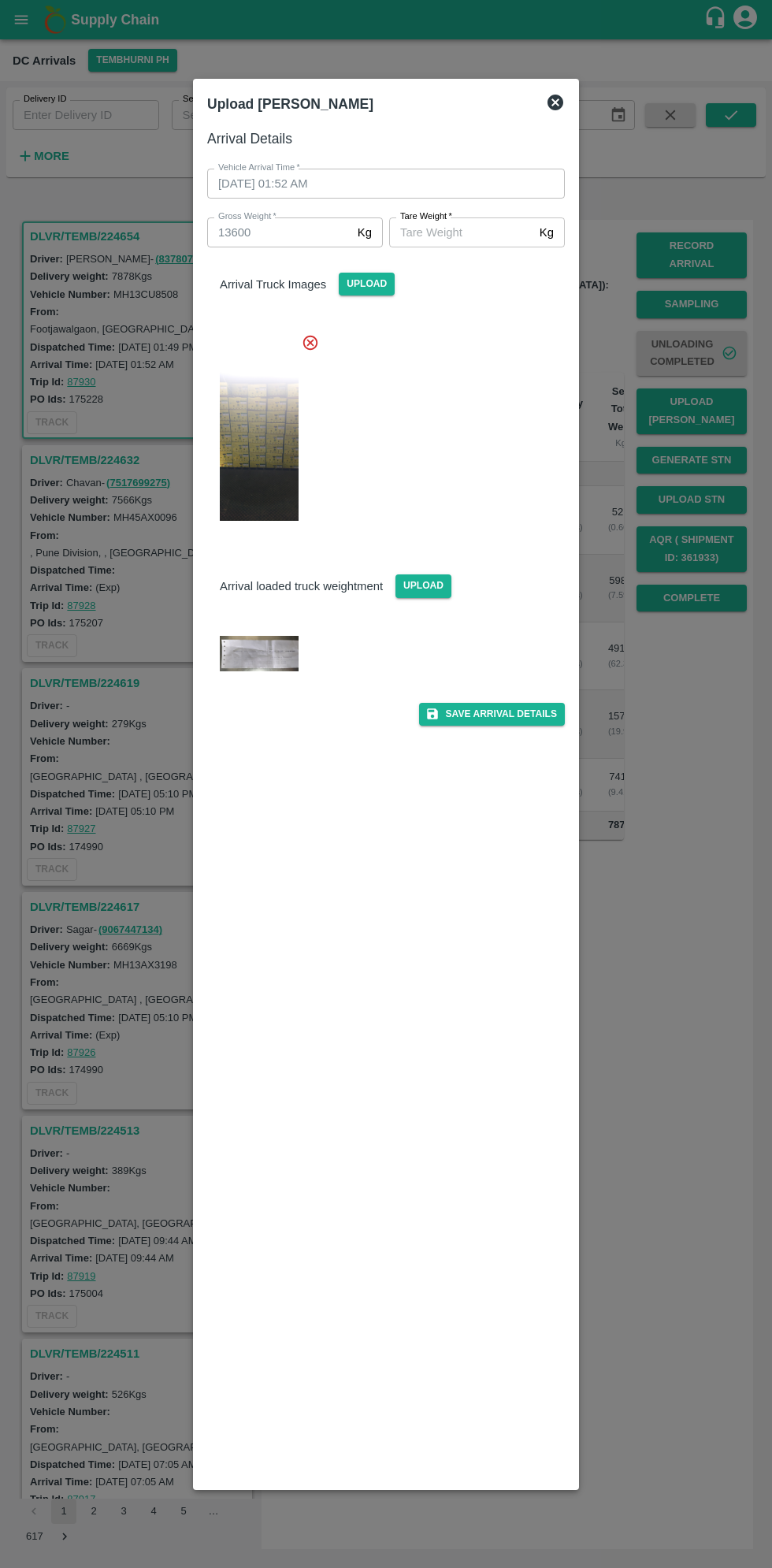
click at [485, 232] on input "Tare Weight   *" at bounding box center [461, 232] width 144 height 30
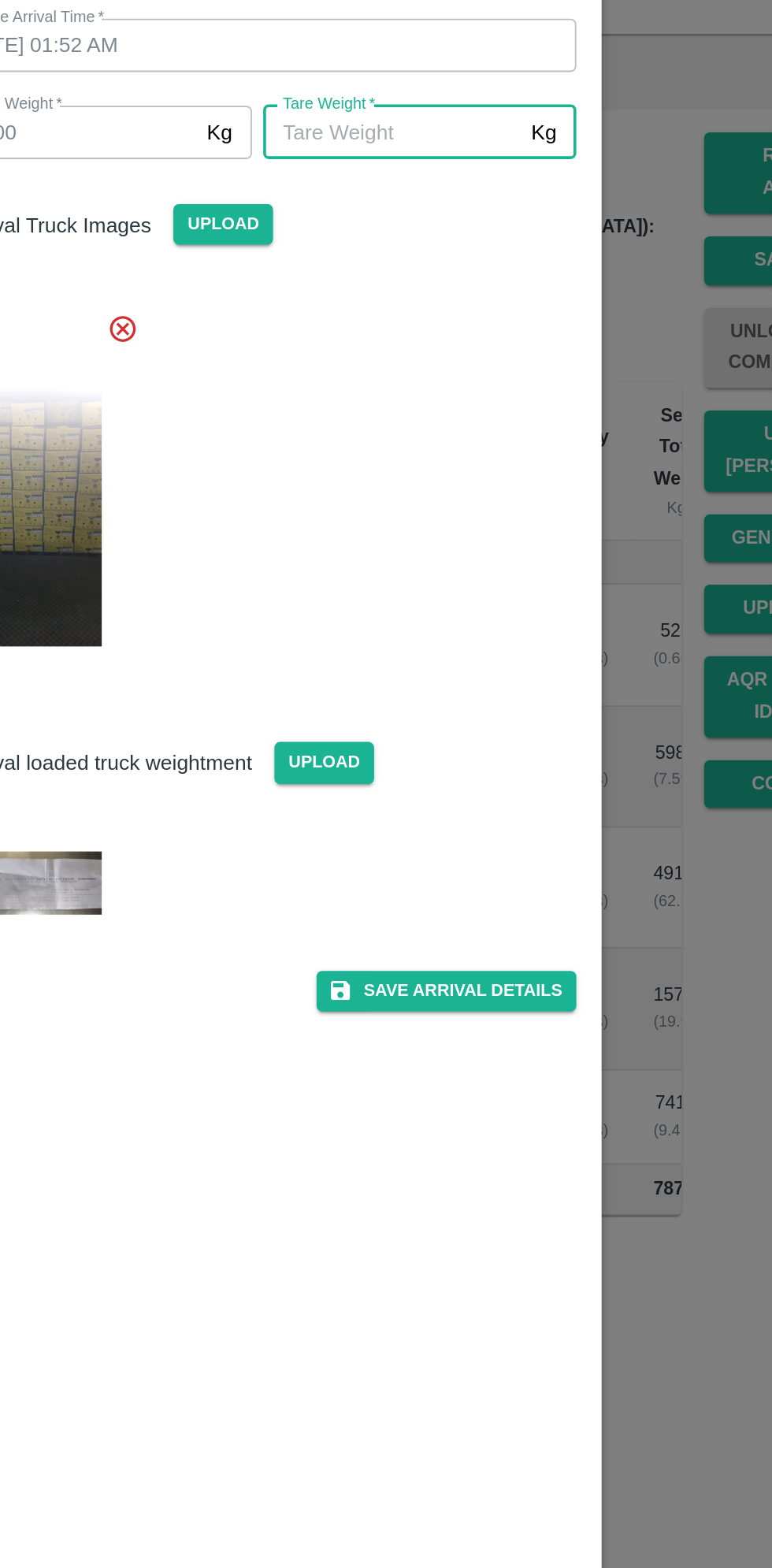
click at [280, 649] on img at bounding box center [259, 654] width 79 height 35
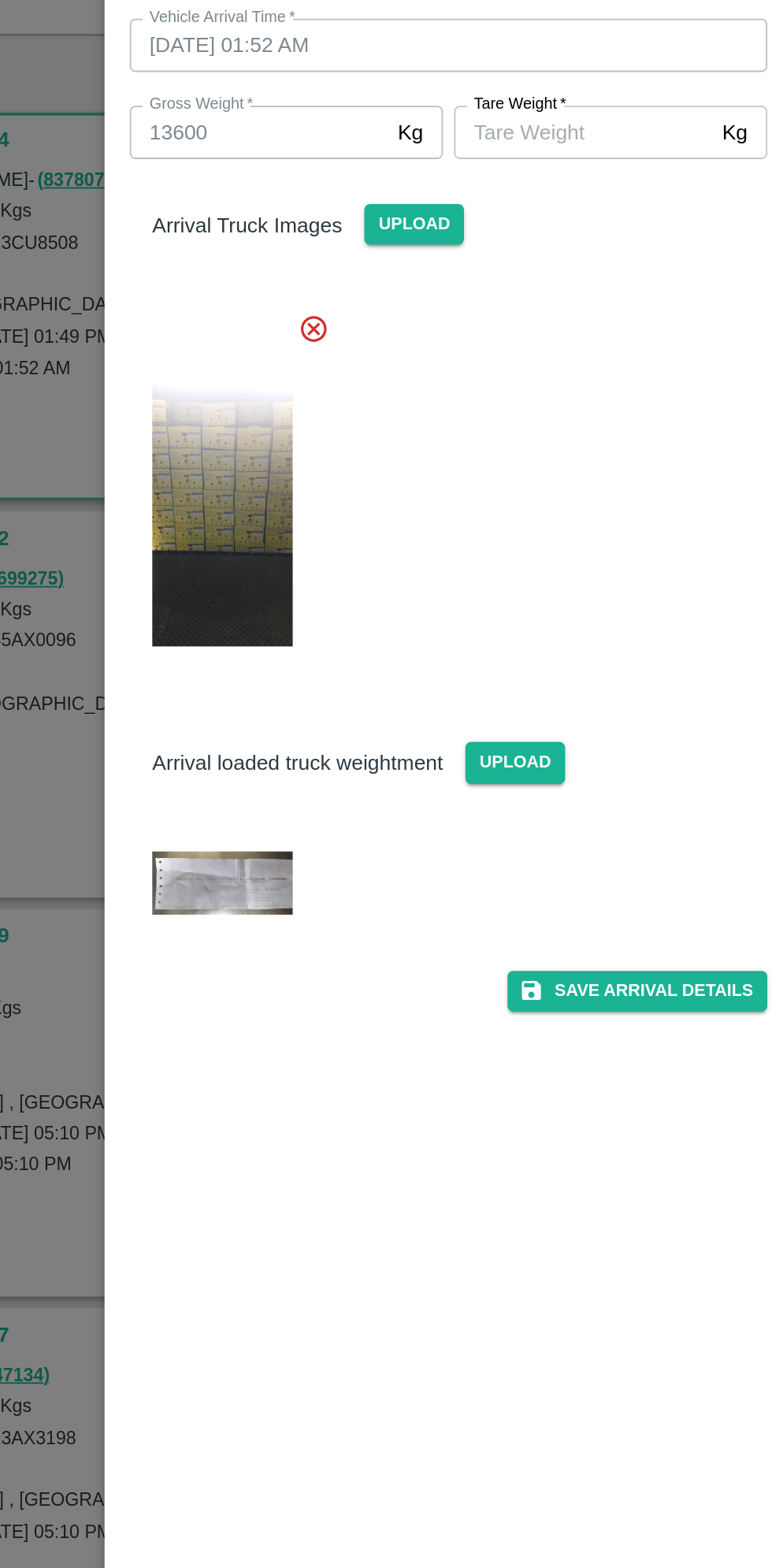
click at [257, 657] on img at bounding box center [259, 654] width 79 height 35
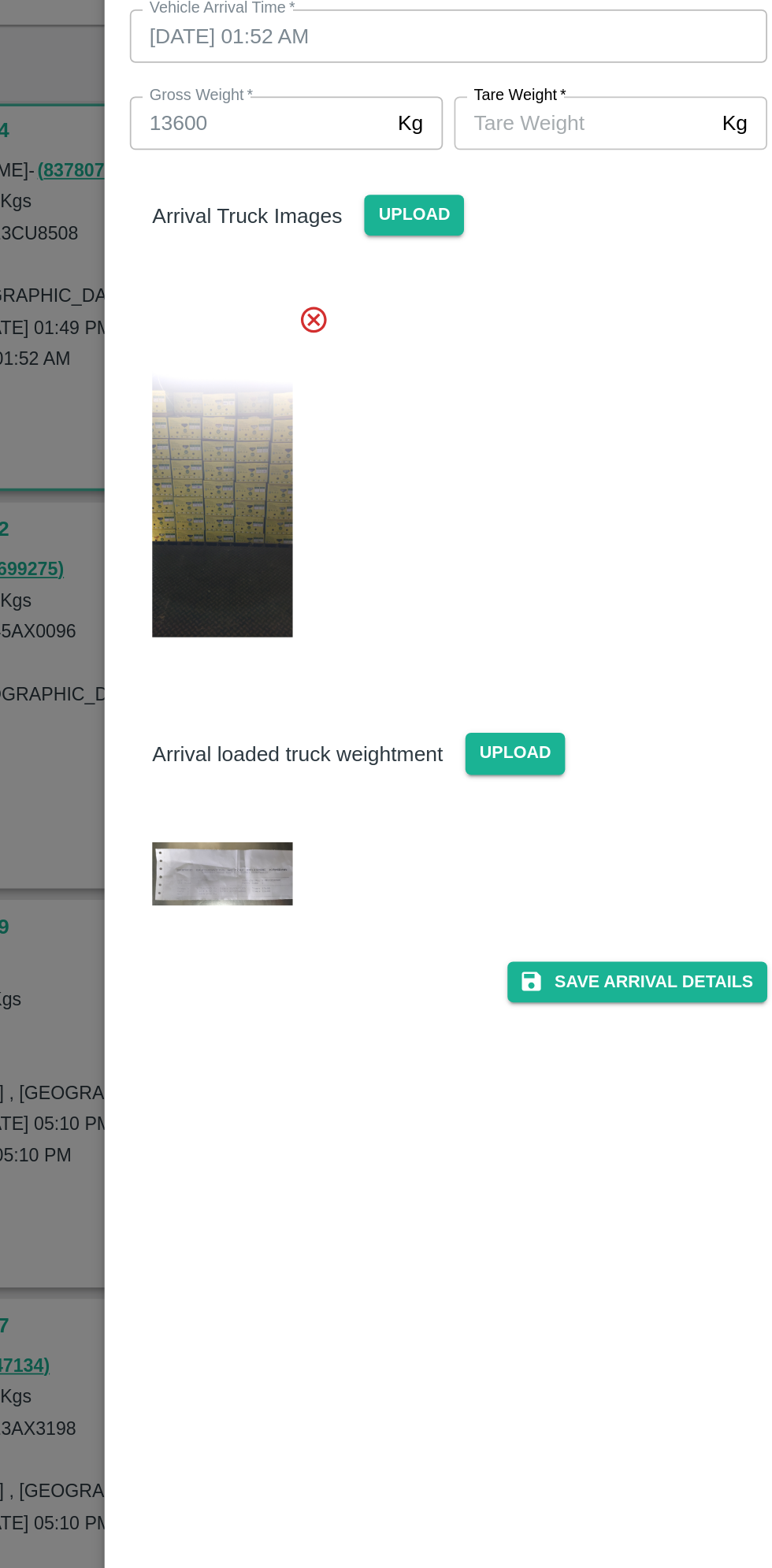
click at [446, 235] on input "Tare Weight   *" at bounding box center [461, 232] width 144 height 30
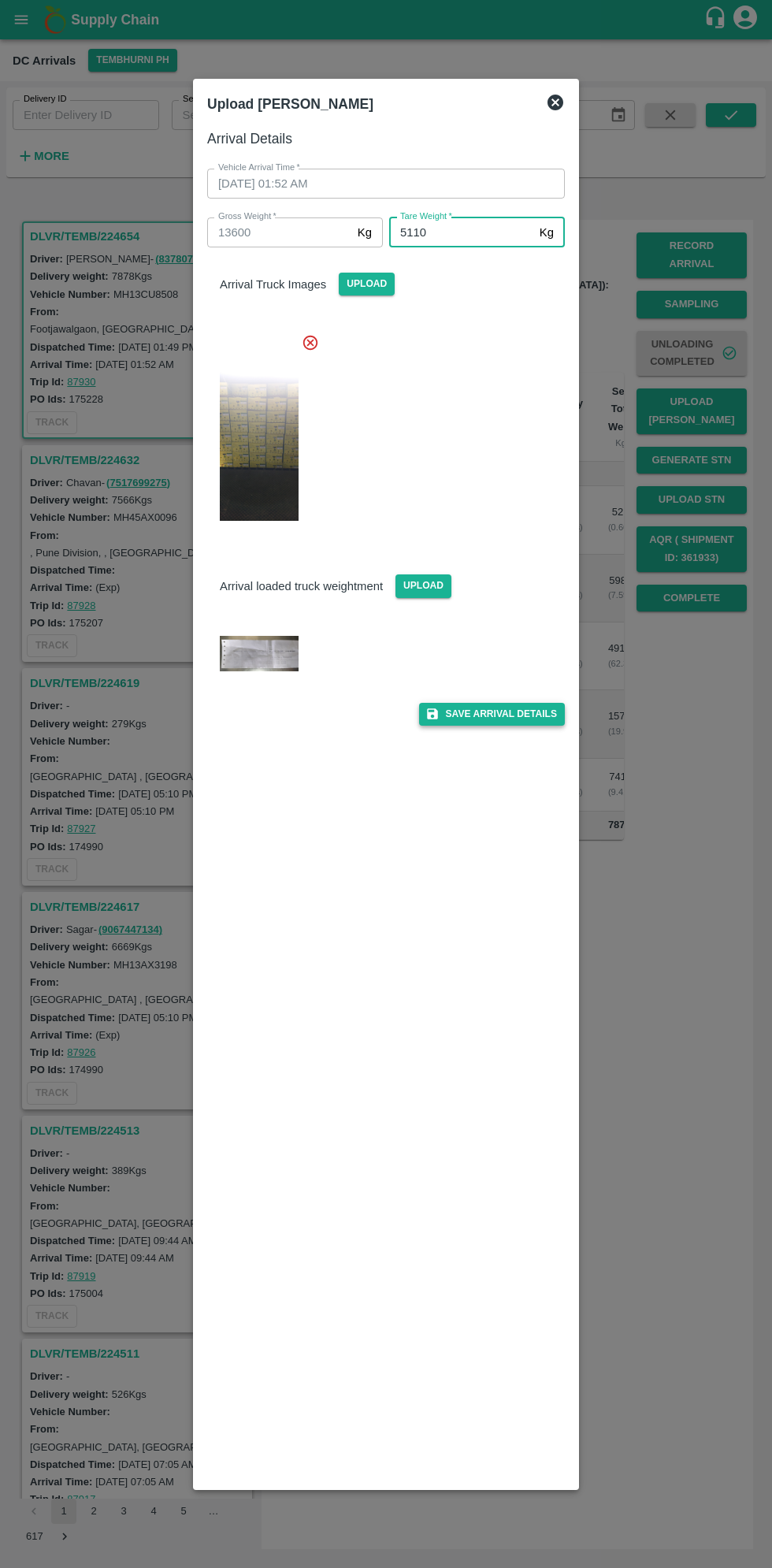
type input "5110"
click at [493, 714] on button "Save Arrival Details" at bounding box center [491, 714] width 146 height 23
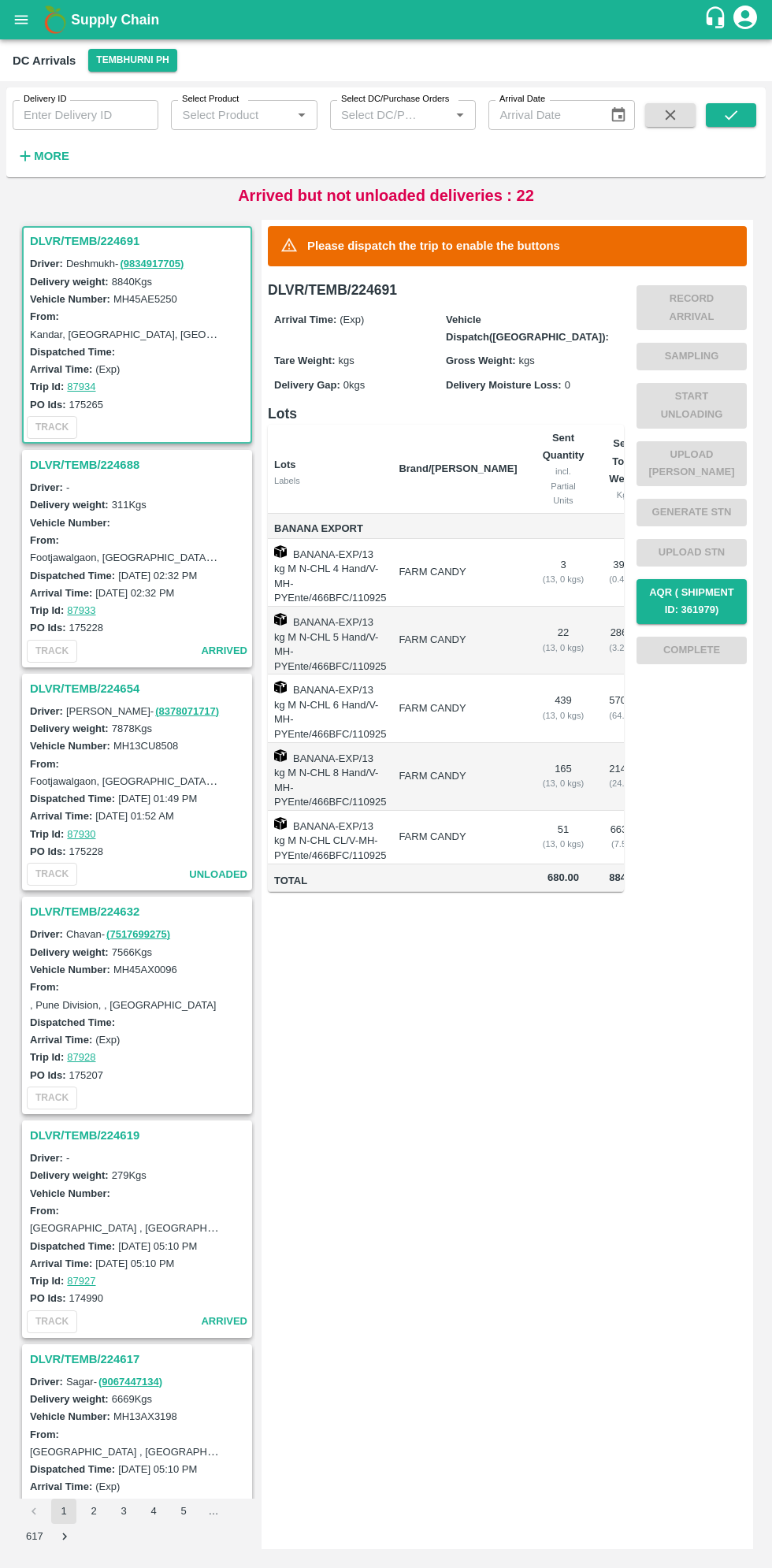
click at [82, 241] on h3 "DLVR/TEMB/224691" at bounding box center [139, 241] width 219 height 20
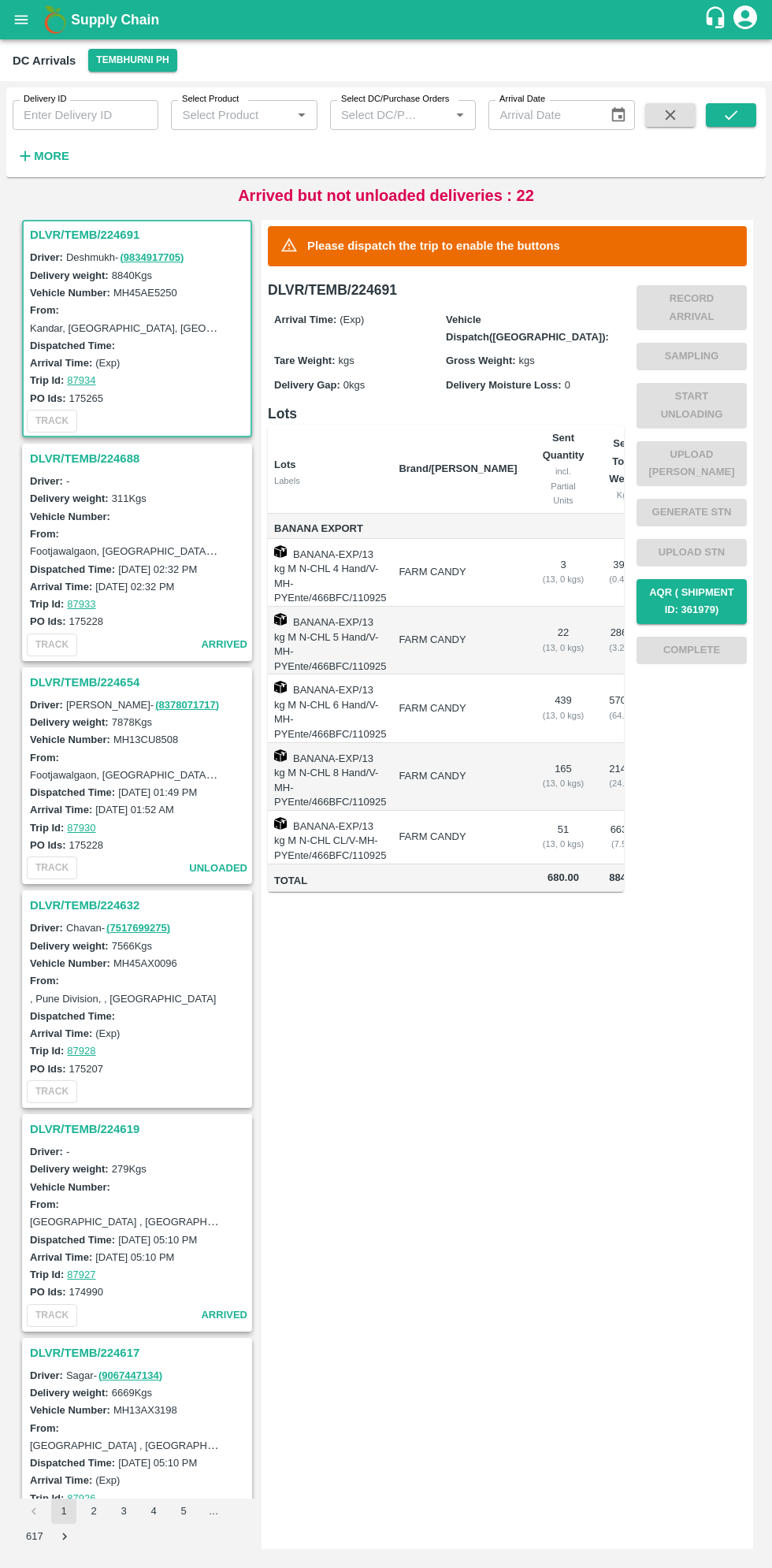
click at [83, 234] on h3 "DLVR/TEMB/224691" at bounding box center [139, 235] width 219 height 20
click at [83, 236] on h3 "DLVR/TEMB/224691" at bounding box center [139, 235] width 219 height 20
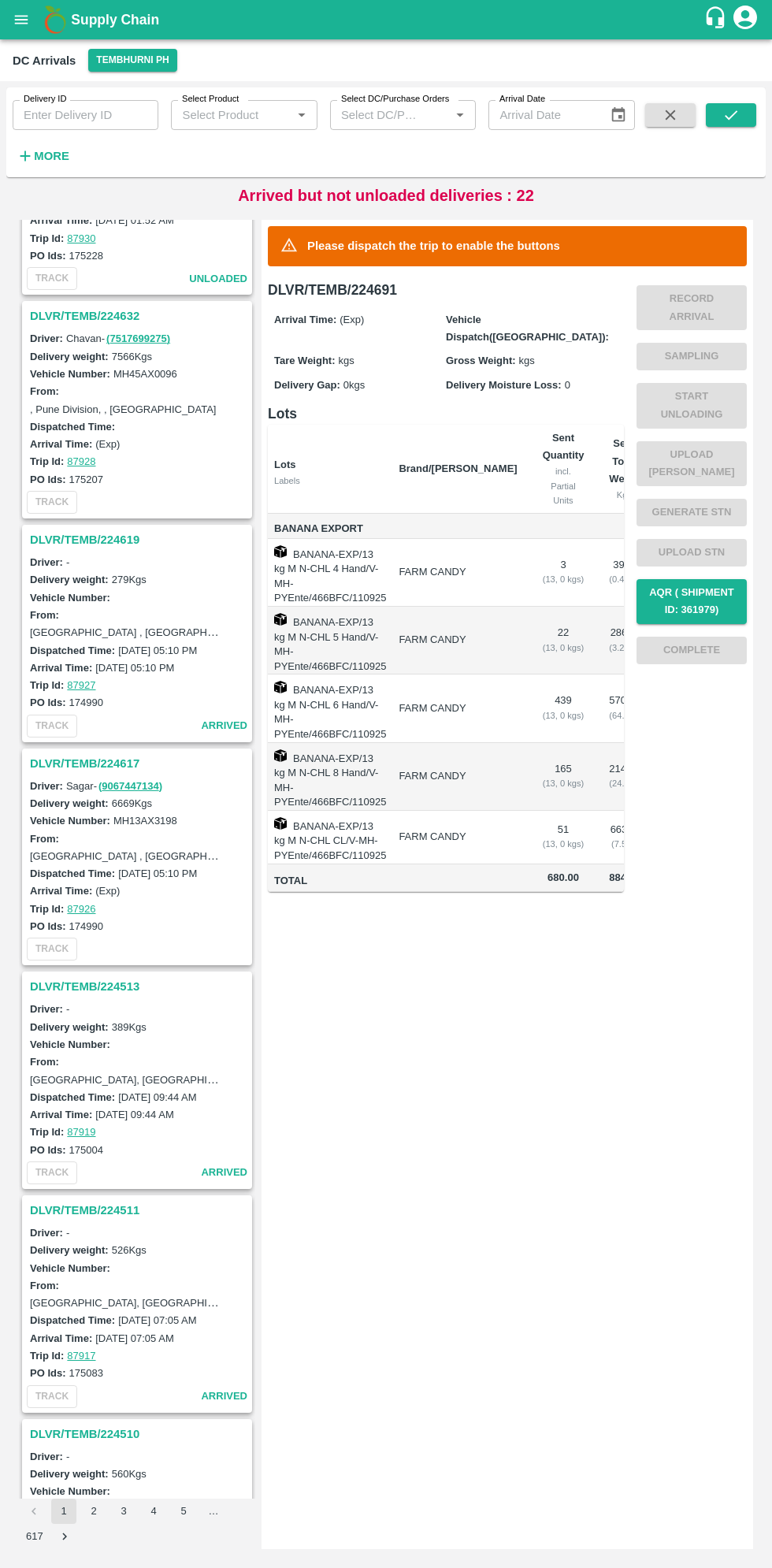
scroll to position [0, 0]
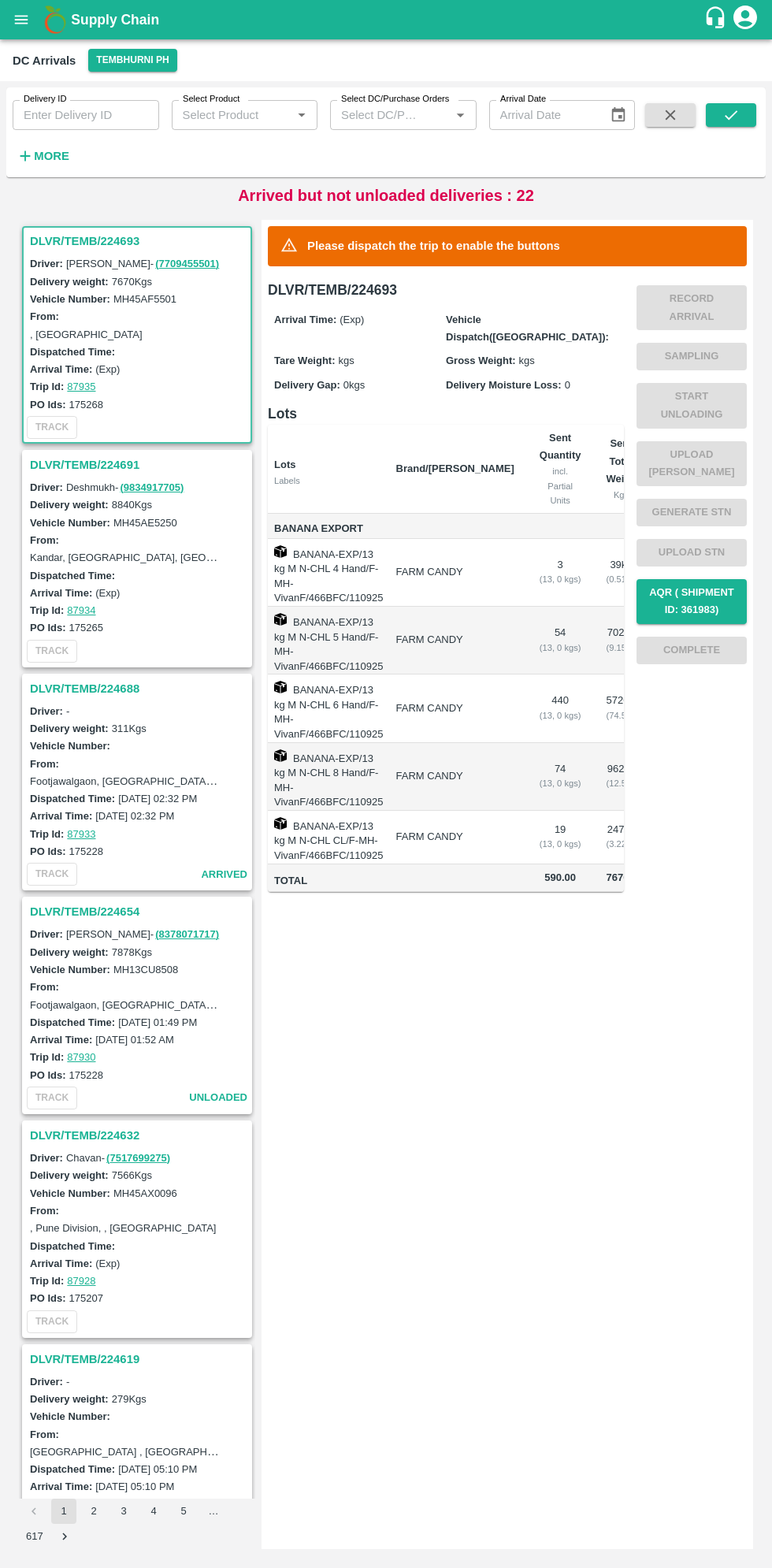
click at [87, 249] on h3 "DLVR/TEMB/224693" at bounding box center [139, 241] width 219 height 20
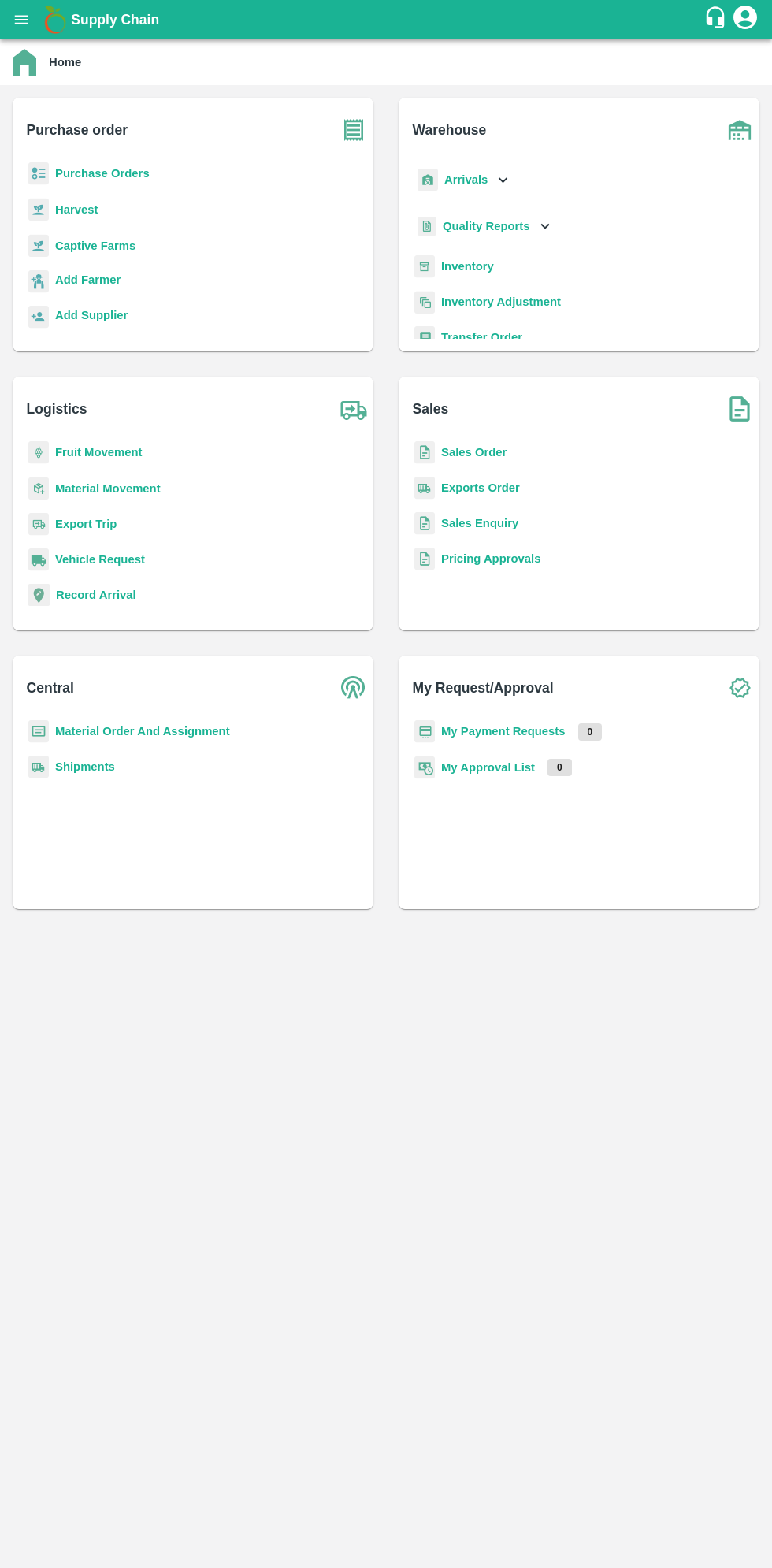
click at [19, 14] on icon "open drawer" at bounding box center [21, 19] width 18 height 18
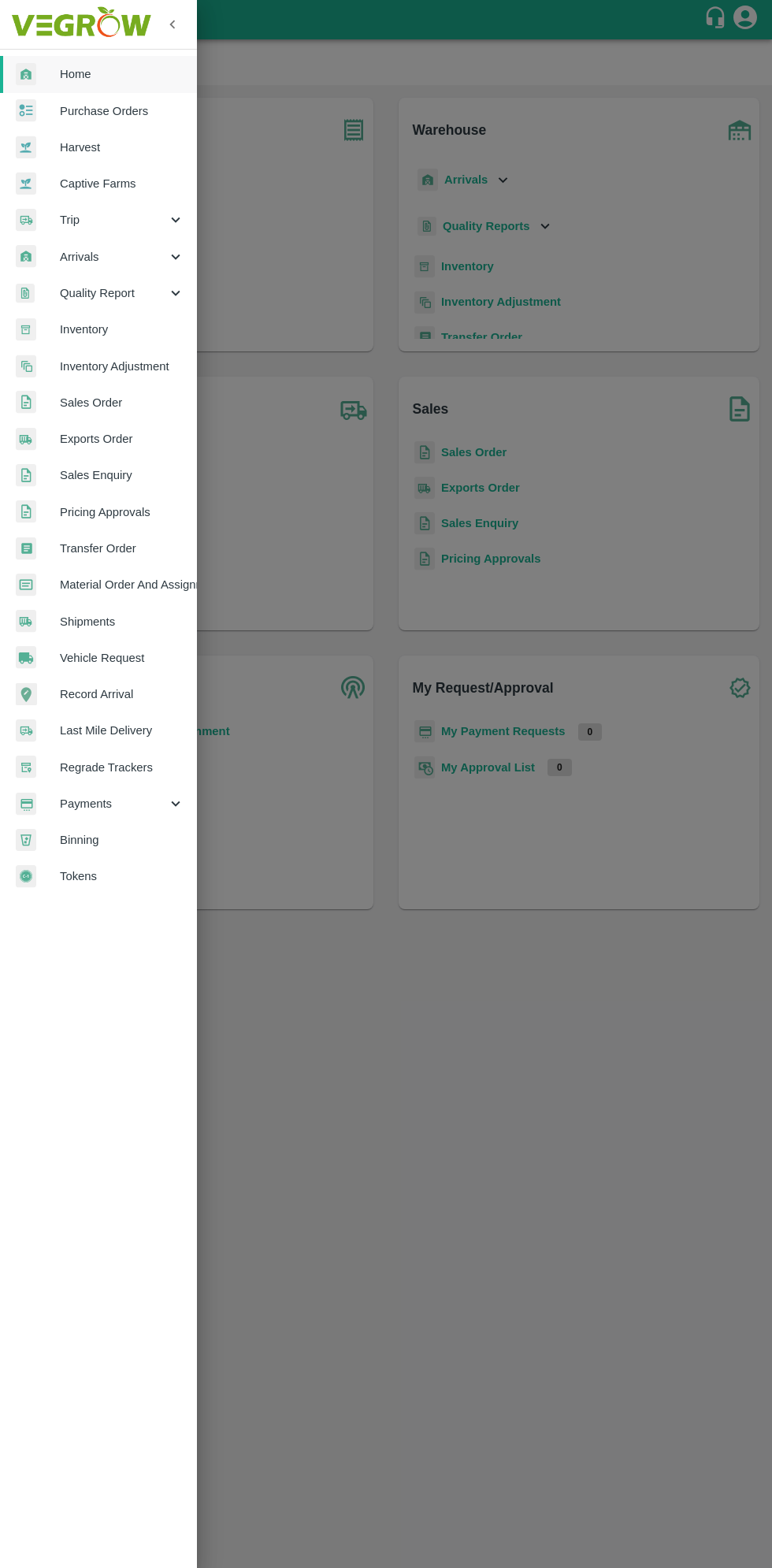
click at [128, 249] on span "Arrivals" at bounding box center [114, 257] width 108 height 18
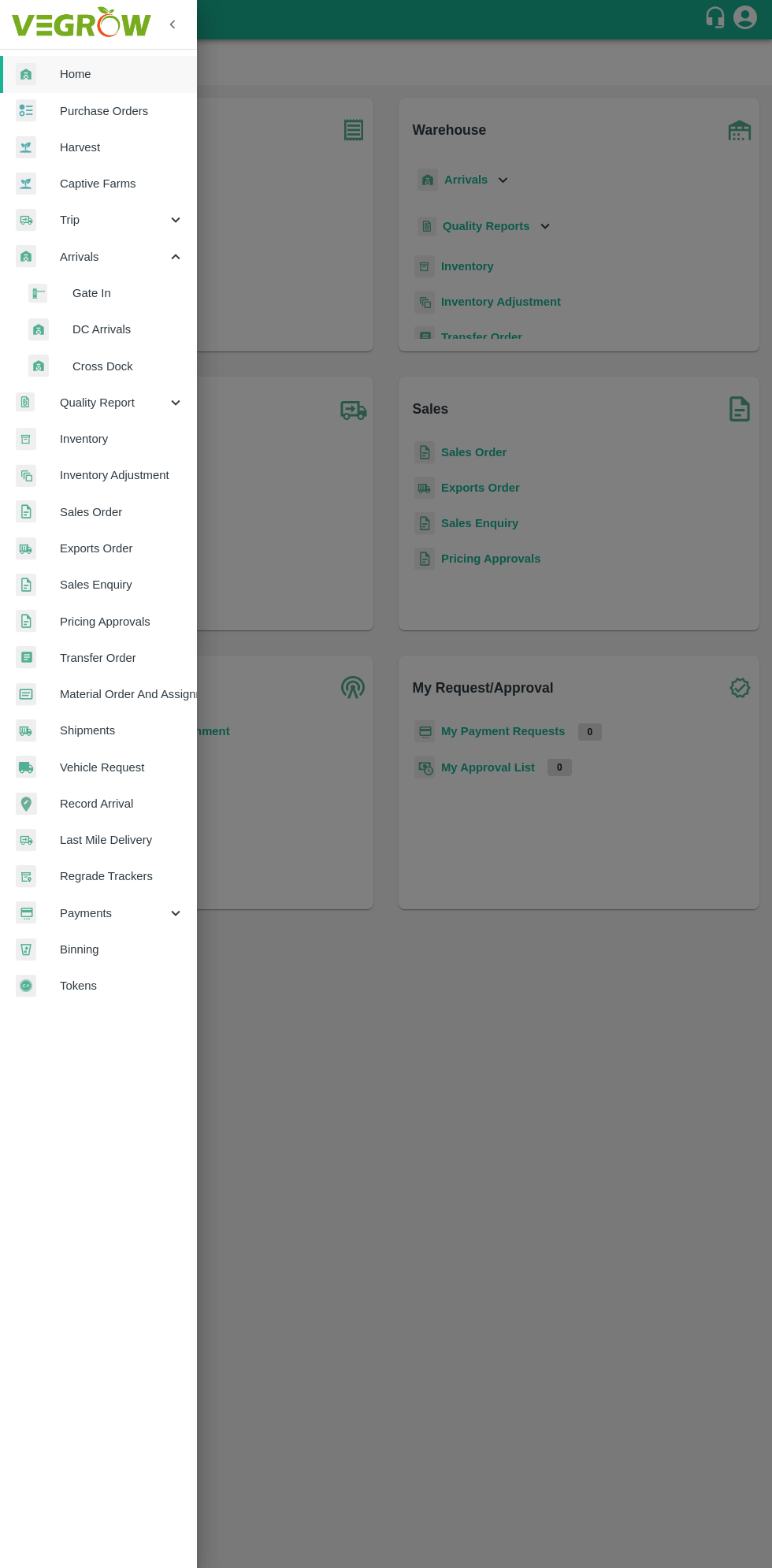
click at [132, 330] on span "DC Arrivals" at bounding box center [128, 329] width 112 height 18
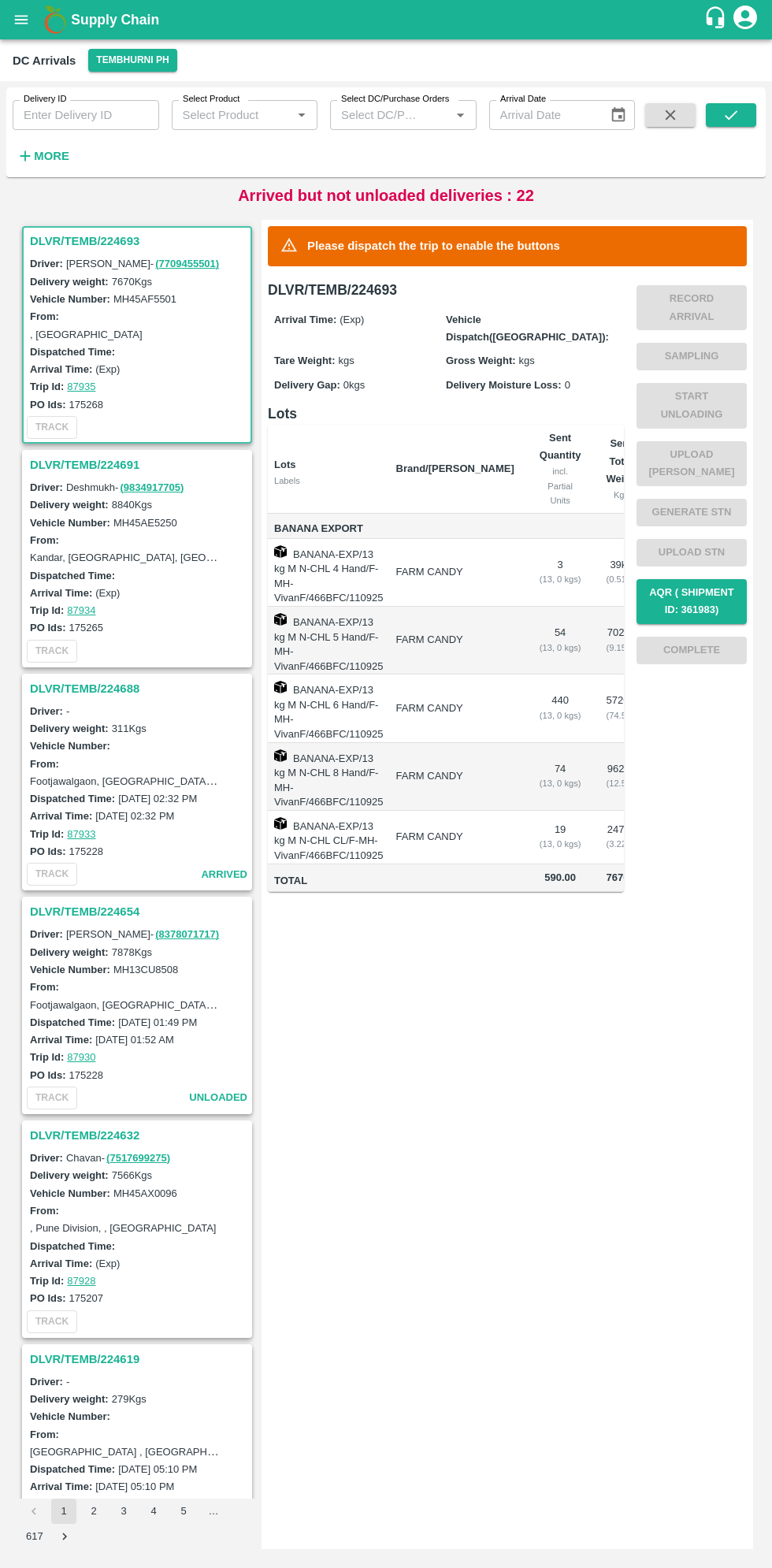
click at [85, 248] on h3 "DLVR/TEMB/224693" at bounding box center [139, 241] width 219 height 20
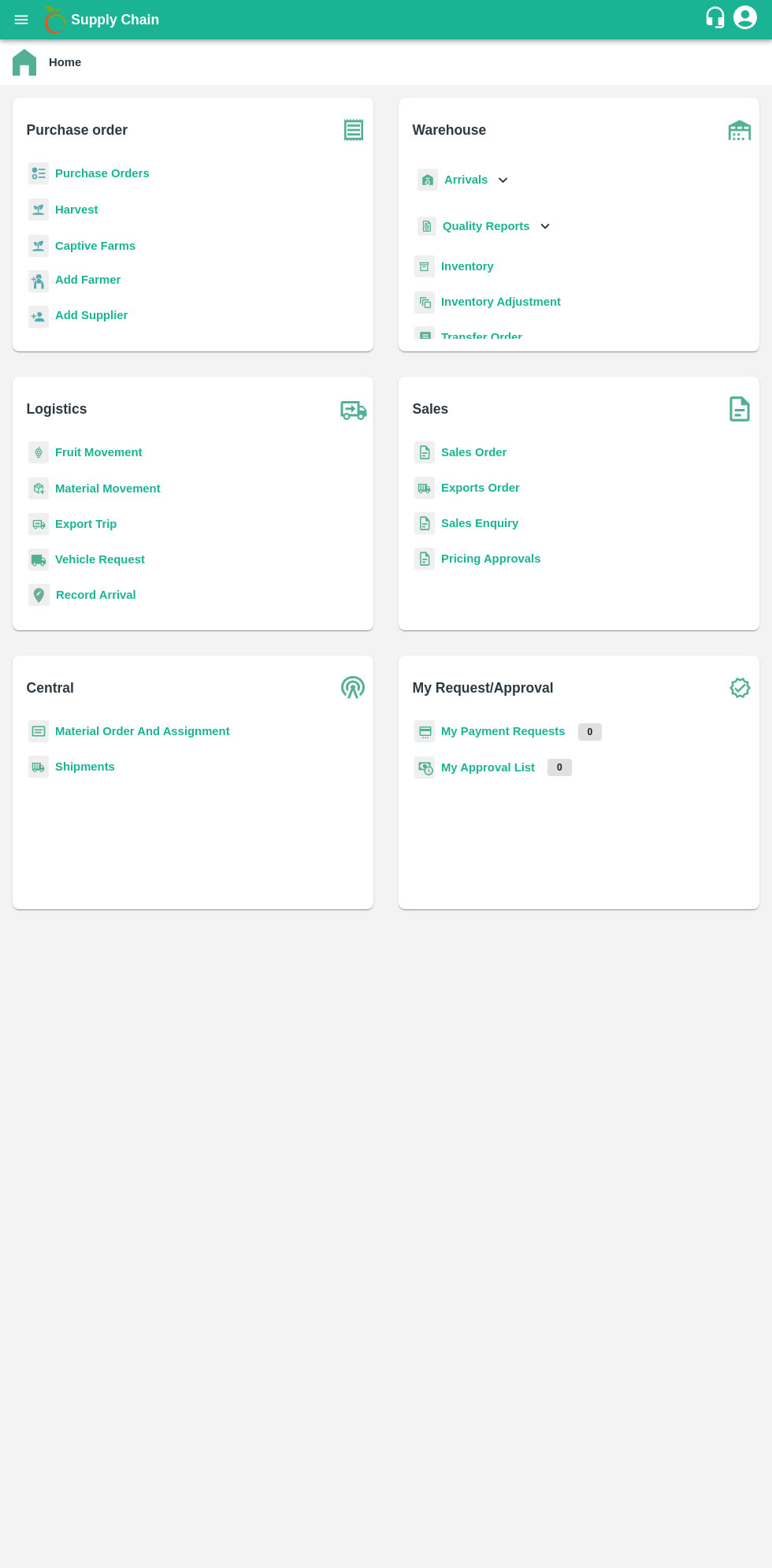
click at [36, 38] on div "Supply Chain" at bounding box center [386, 19] width 772 height 39
click at [25, 34] on button "open drawer" at bounding box center [20, 19] width 36 height 36
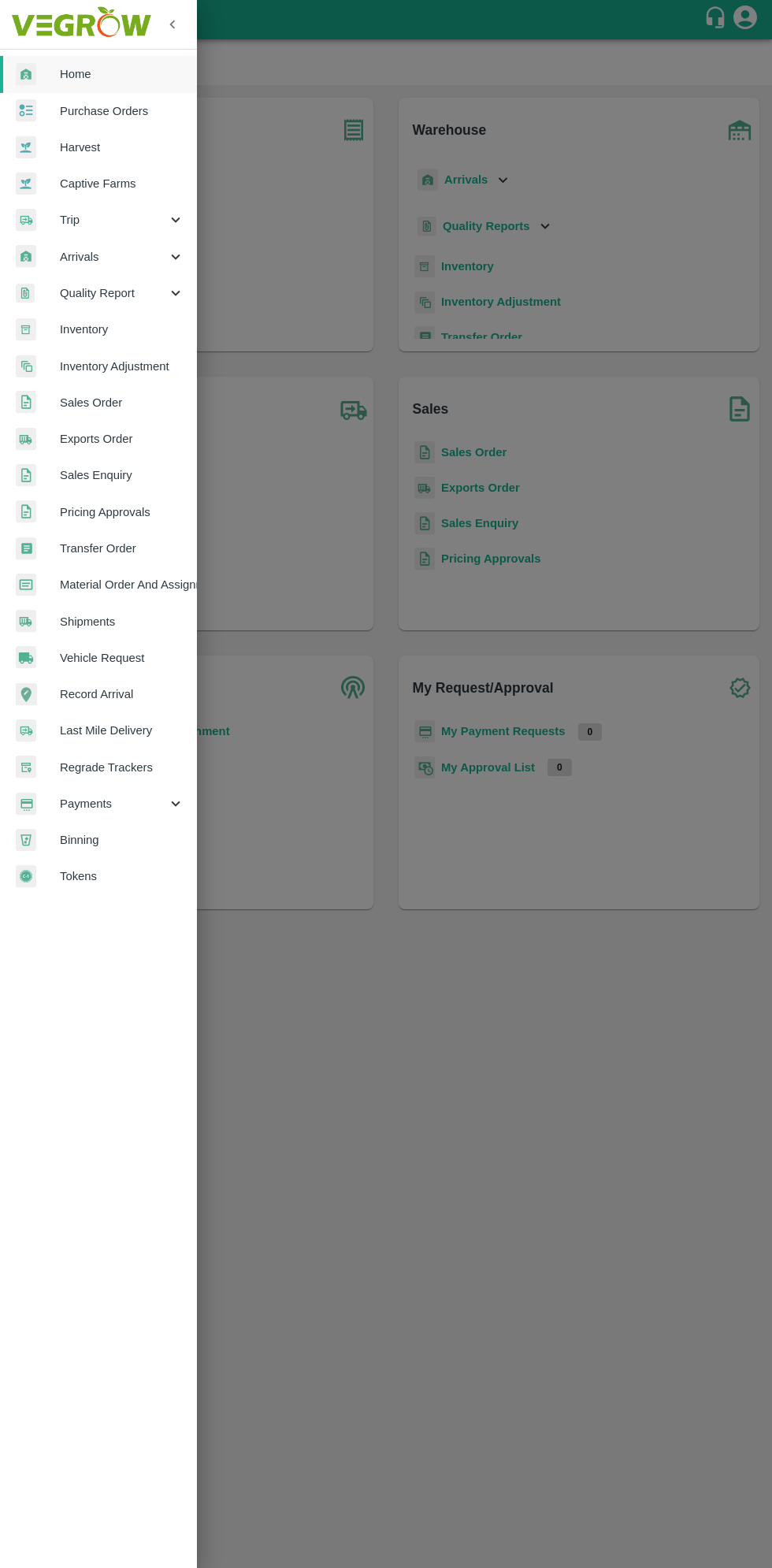
click at [133, 256] on span "Arrivals" at bounding box center [114, 257] width 108 height 18
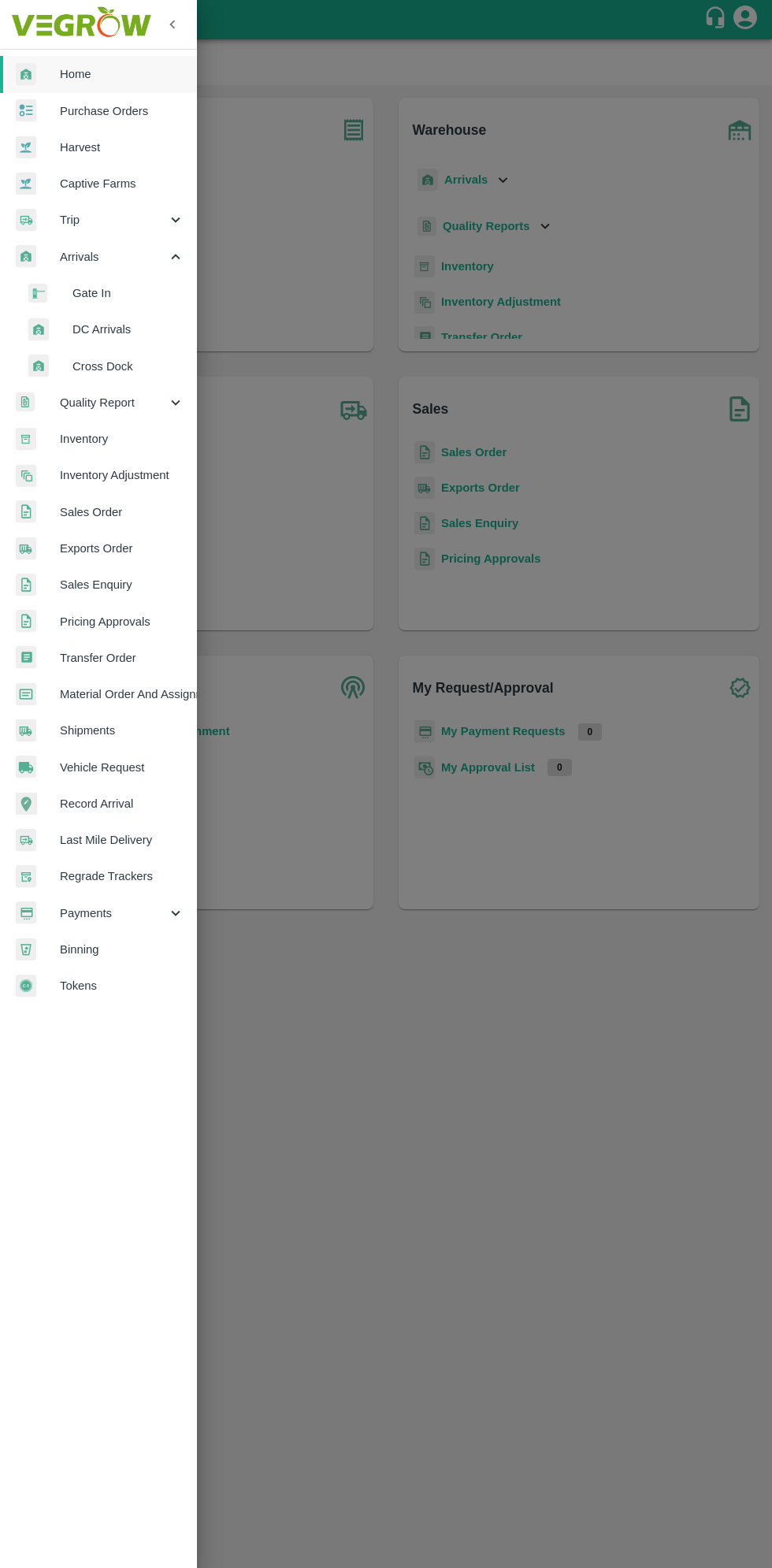
click at [132, 329] on span "DC Arrivals" at bounding box center [128, 329] width 112 height 18
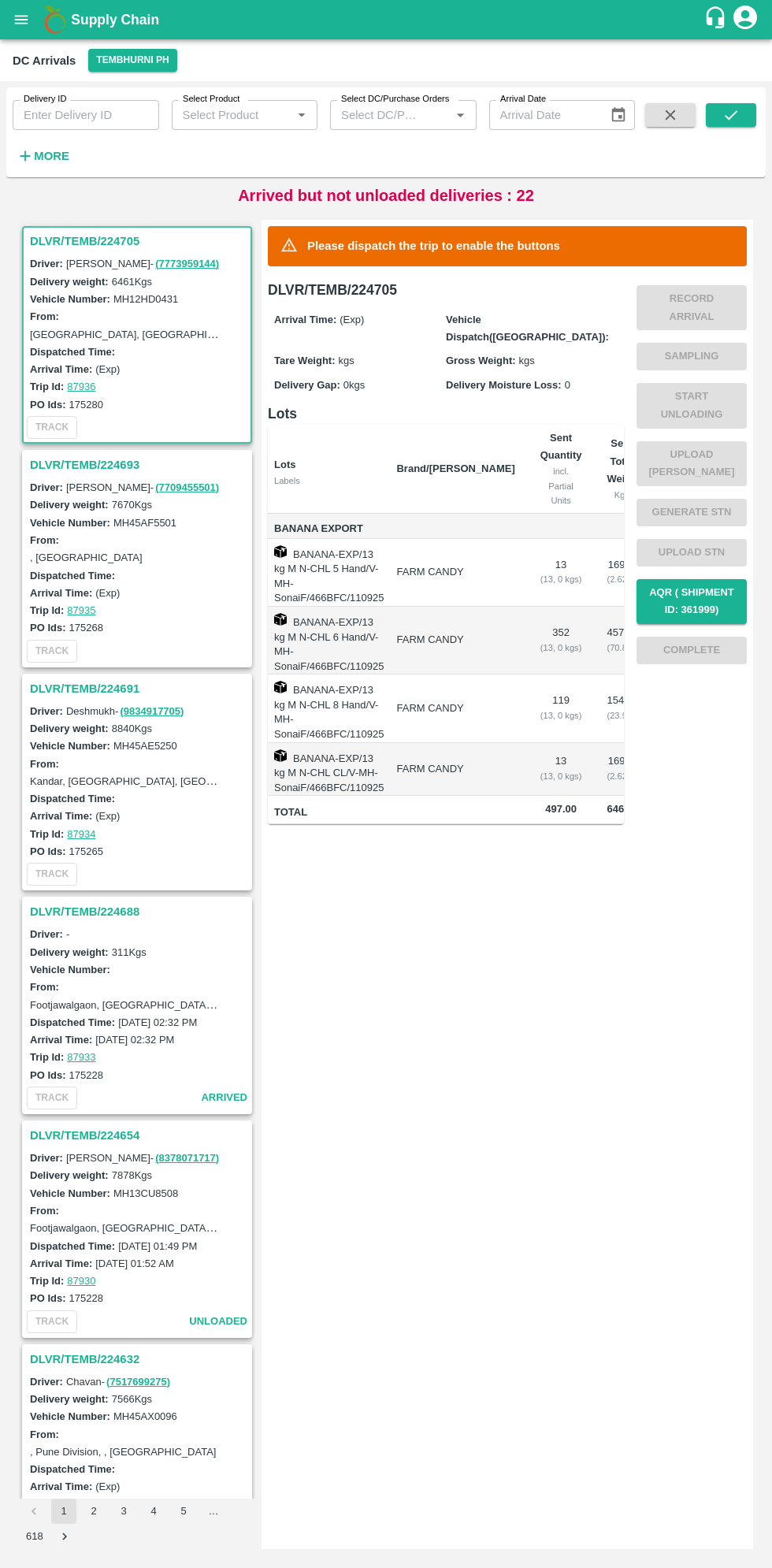
click at [92, 691] on h3 "DLVR/TEMB/224691" at bounding box center [139, 688] width 219 height 20
click at [100, 465] on h3 "DLVR/TEMB/224693" at bounding box center [139, 465] width 219 height 20
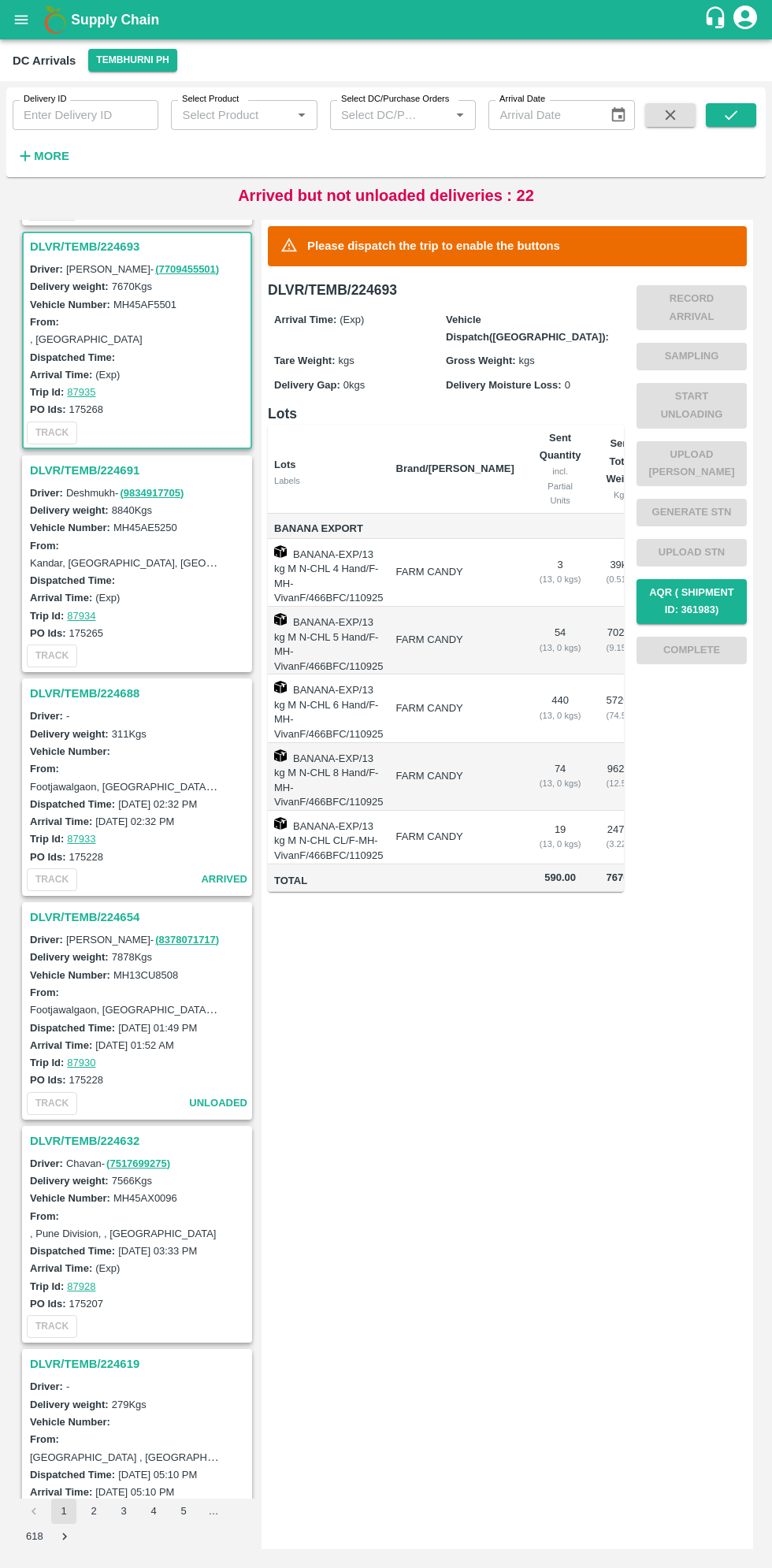
scroll to position [228, 0]
